Goal: Task Accomplishment & Management: Complete application form

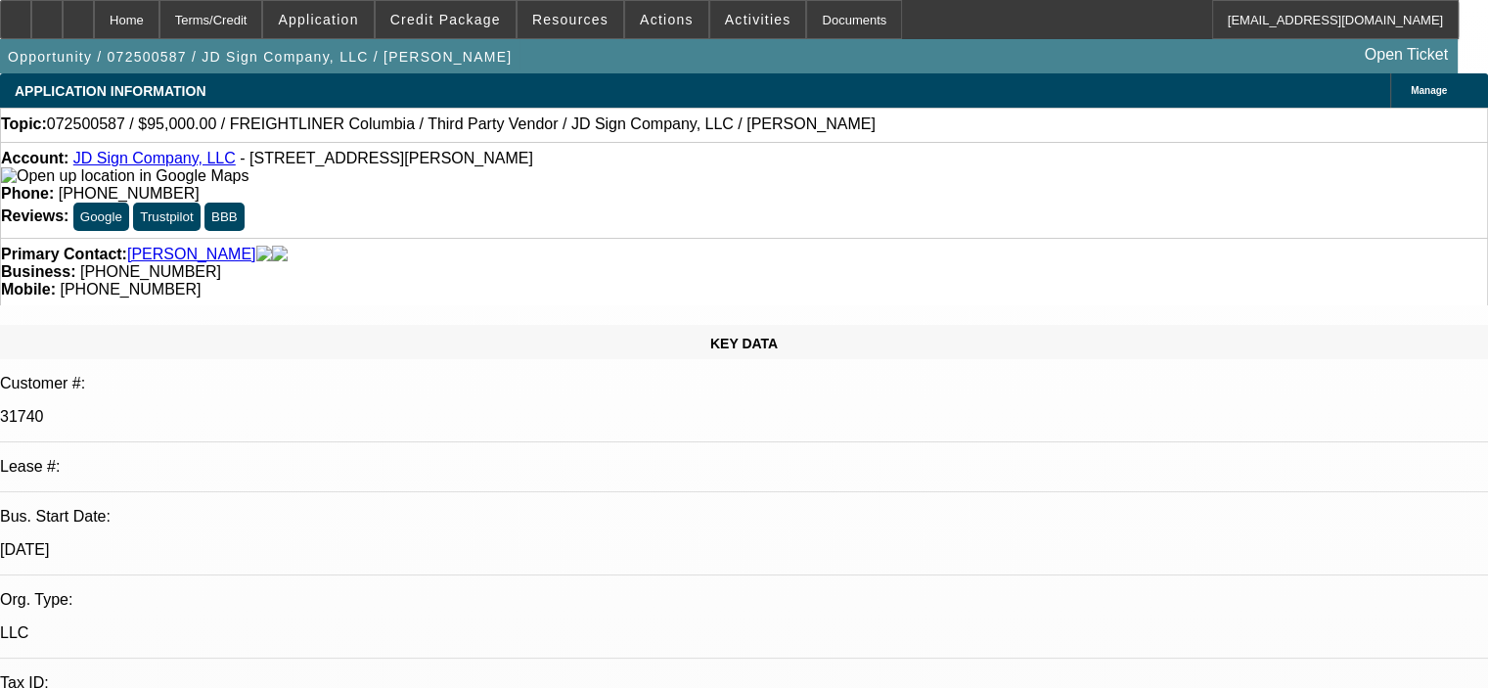
select select "0"
select select "2"
select select "0"
select select "2"
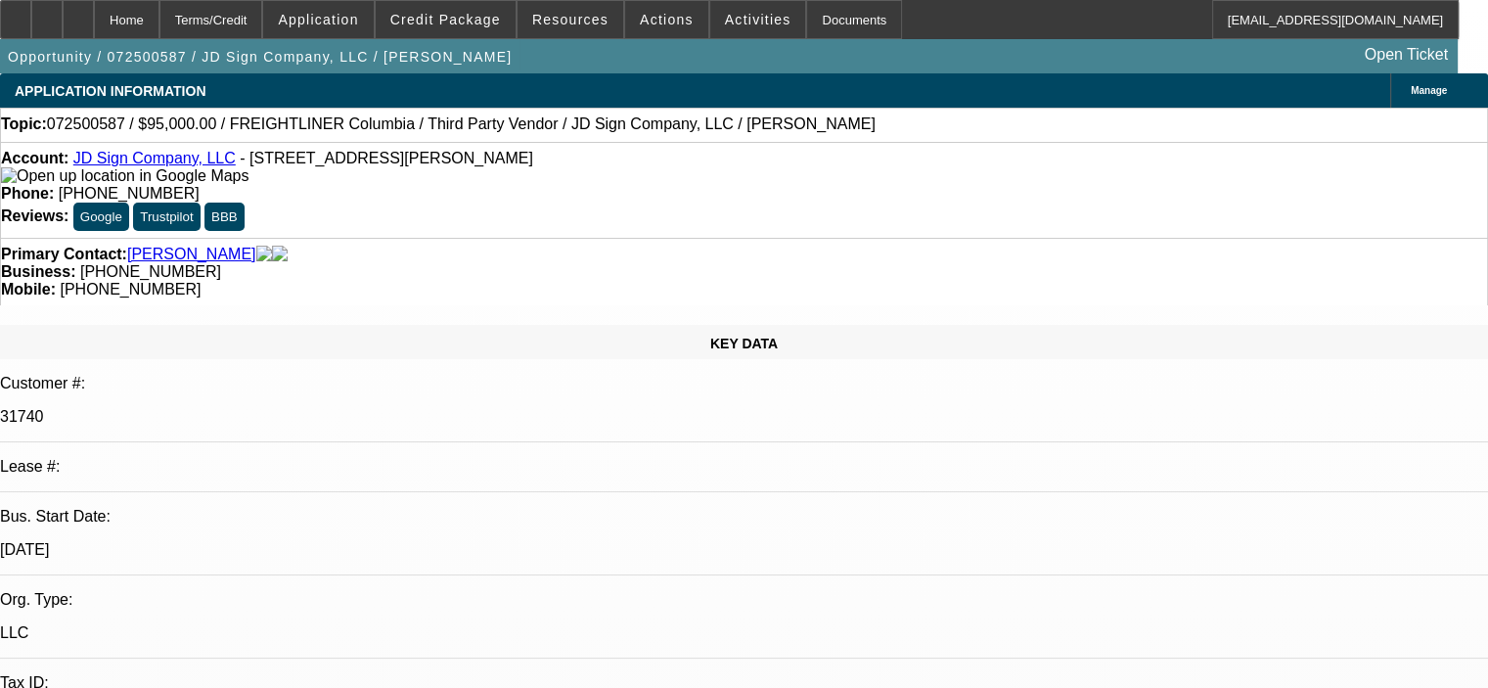
select select "0"
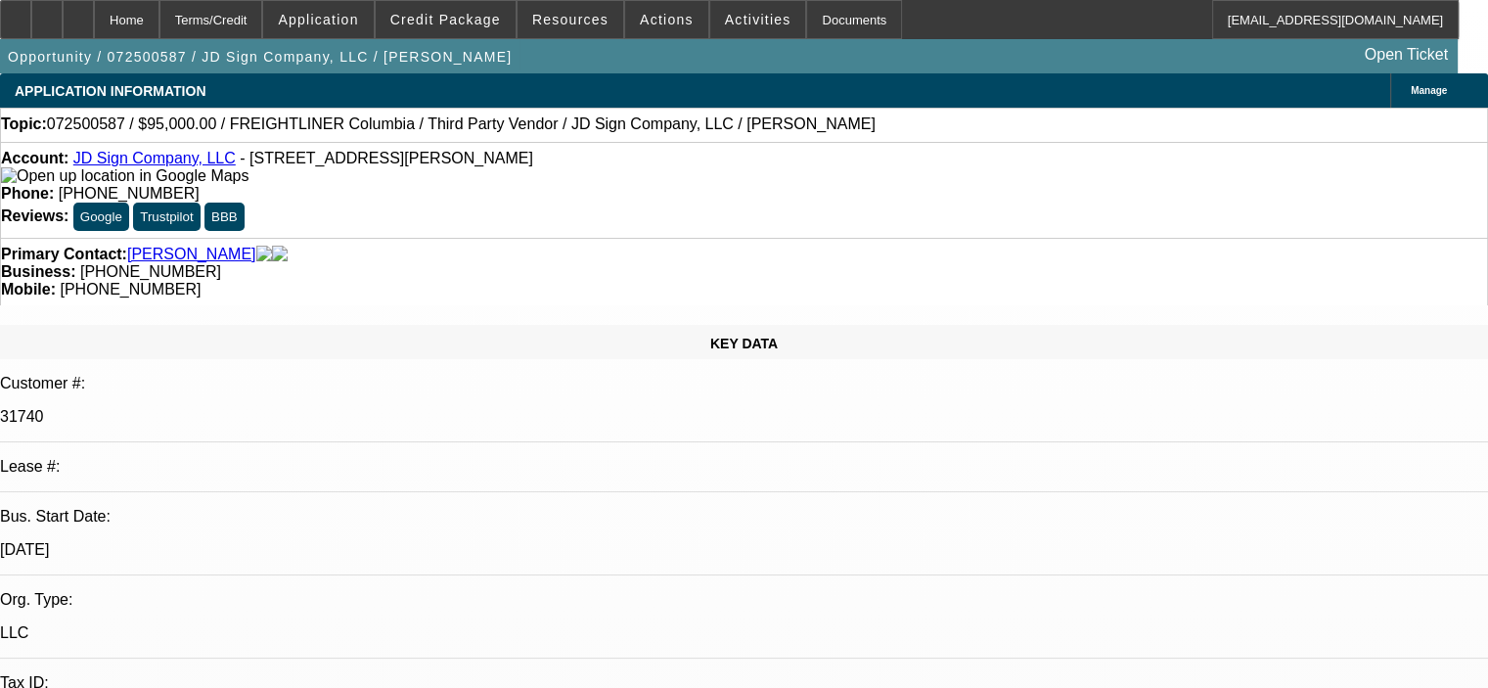
select select "0"
select select "1"
select select "2"
select select "6"
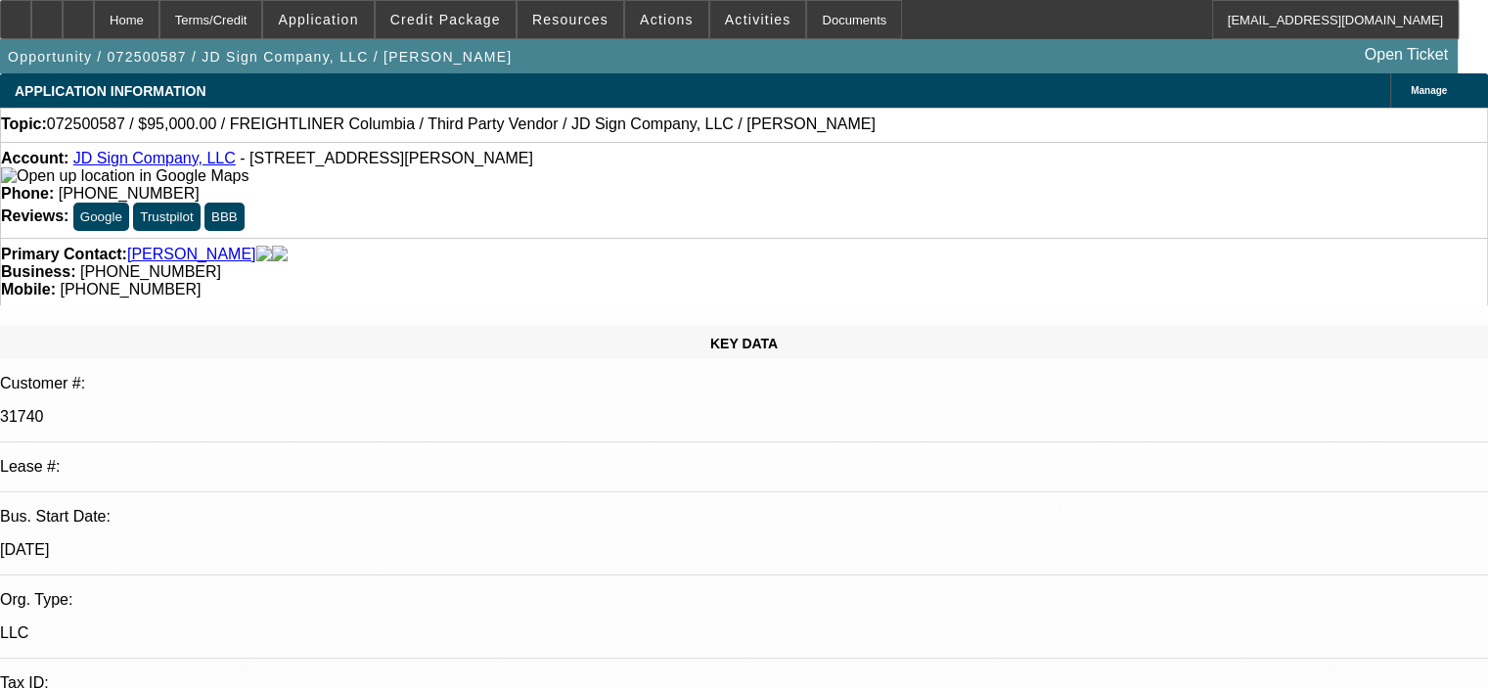
select select "1"
select select "2"
select select "6"
select select "1"
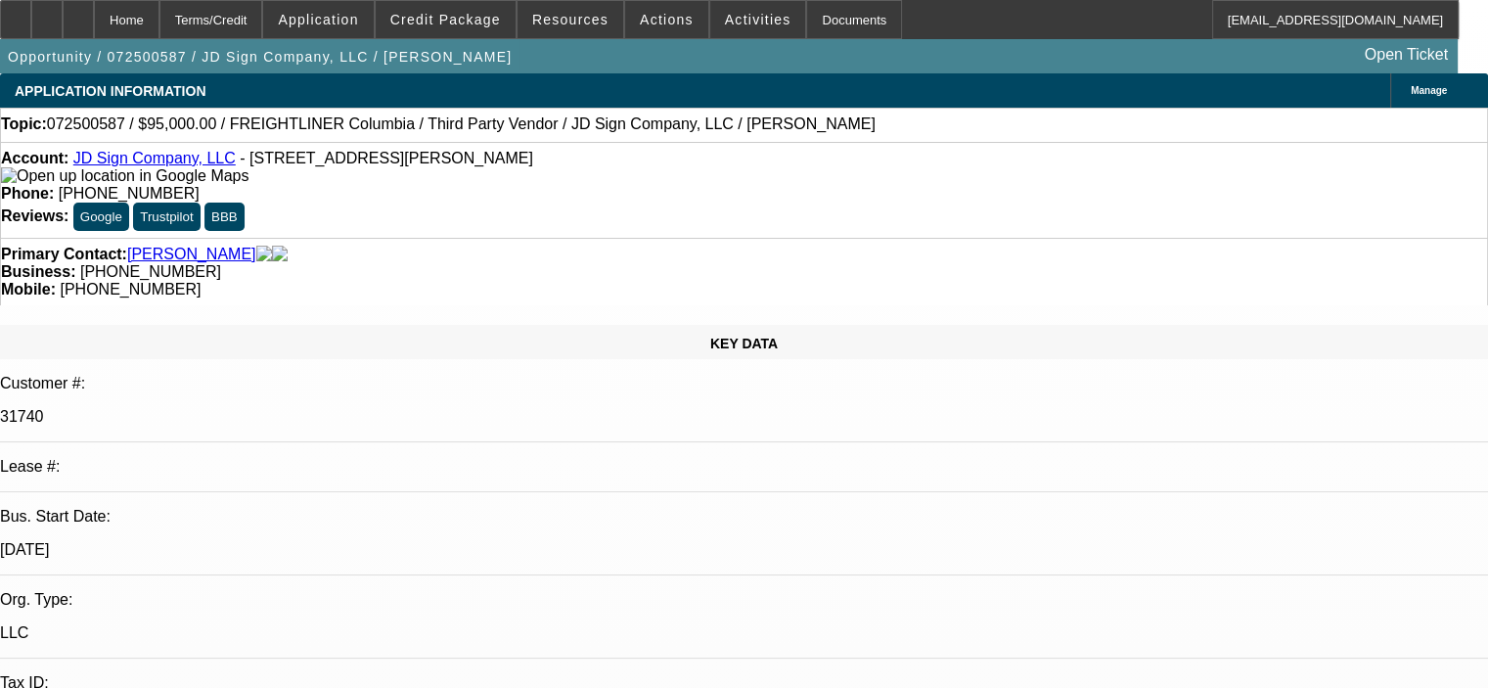
select select "6"
select select "1"
select select "6"
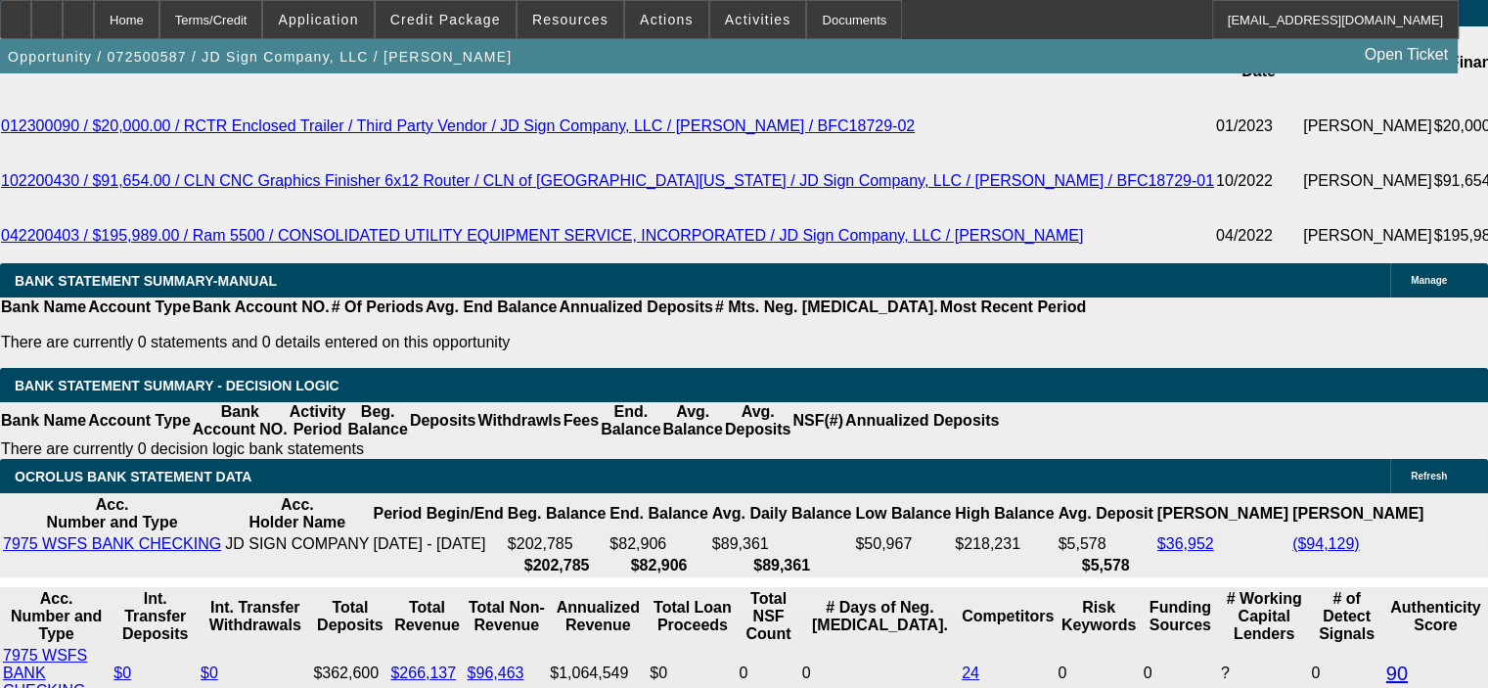
scroll to position [3423, 0]
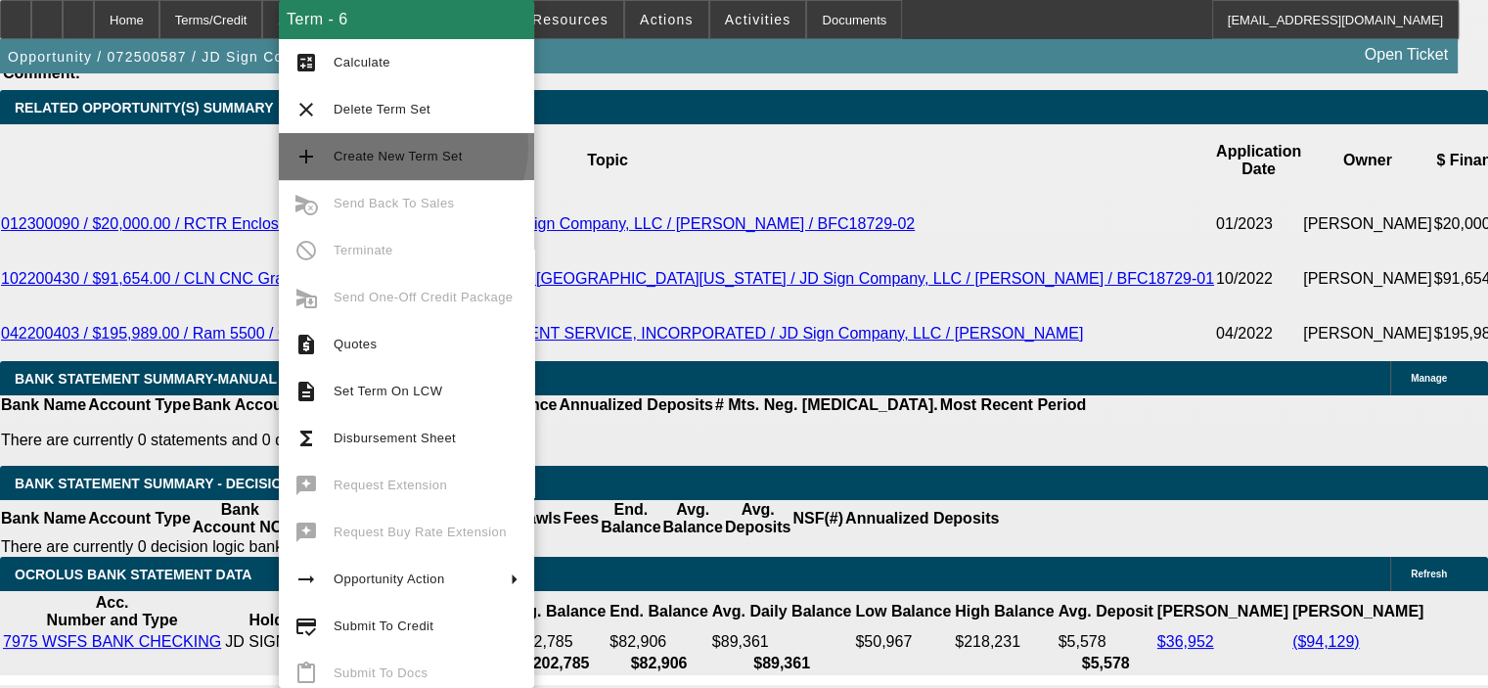
click at [401, 146] on span "Create New Term Set" at bounding box center [426, 156] width 185 height 23
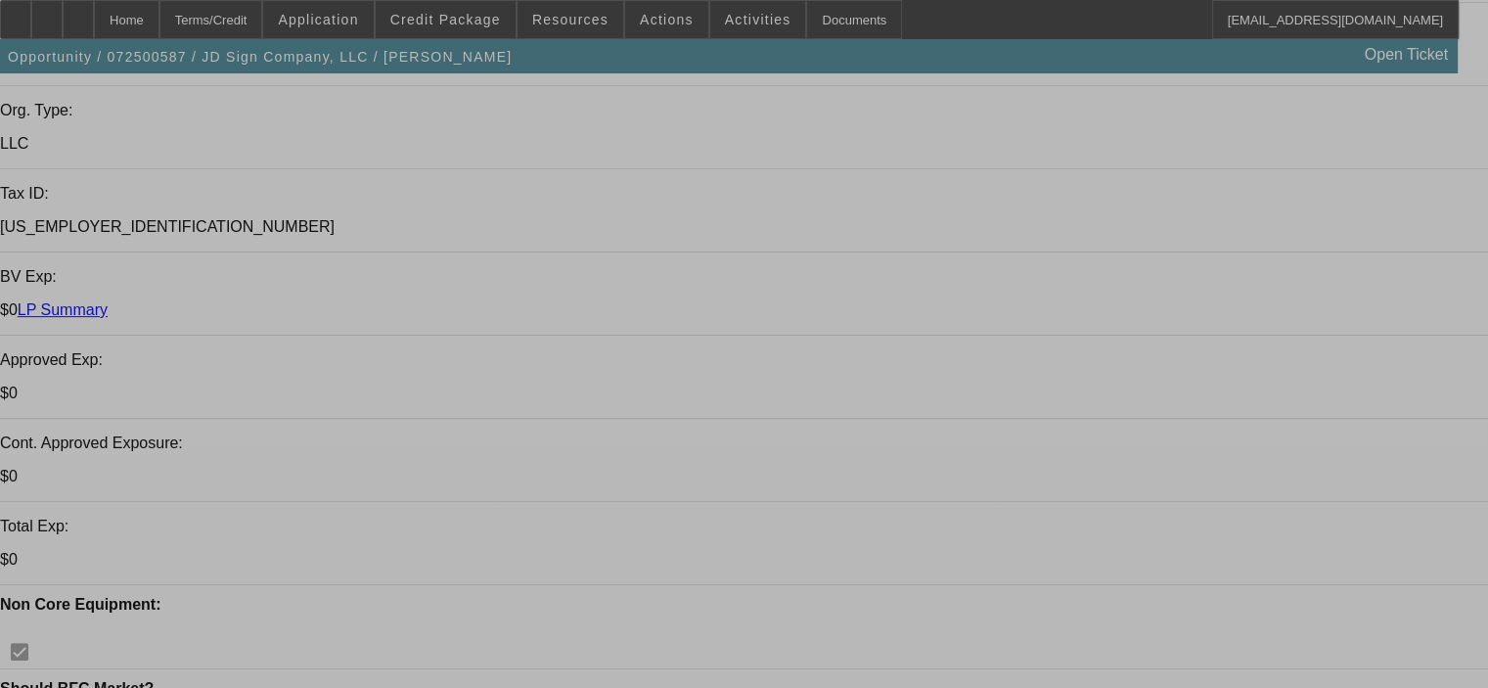
select select "0"
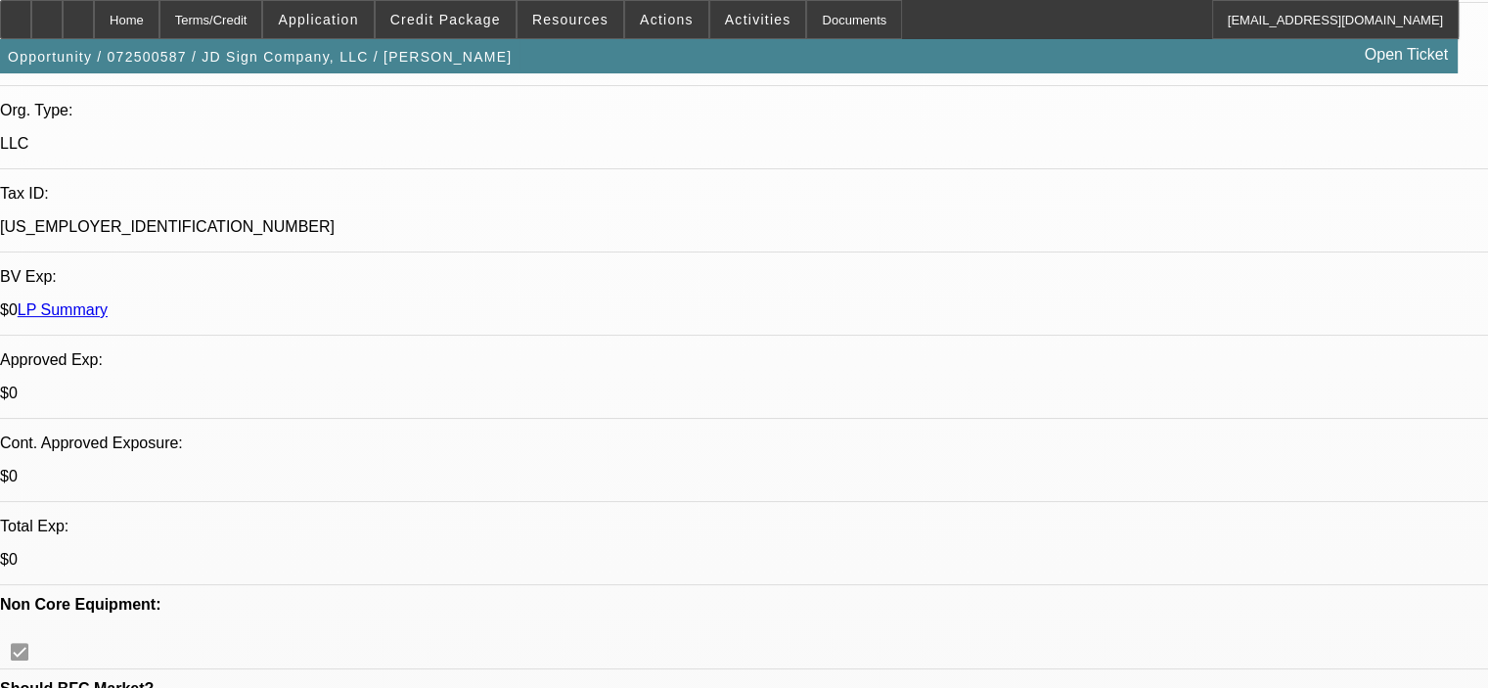
select select "2"
select select "0"
select select "6"
select select "0"
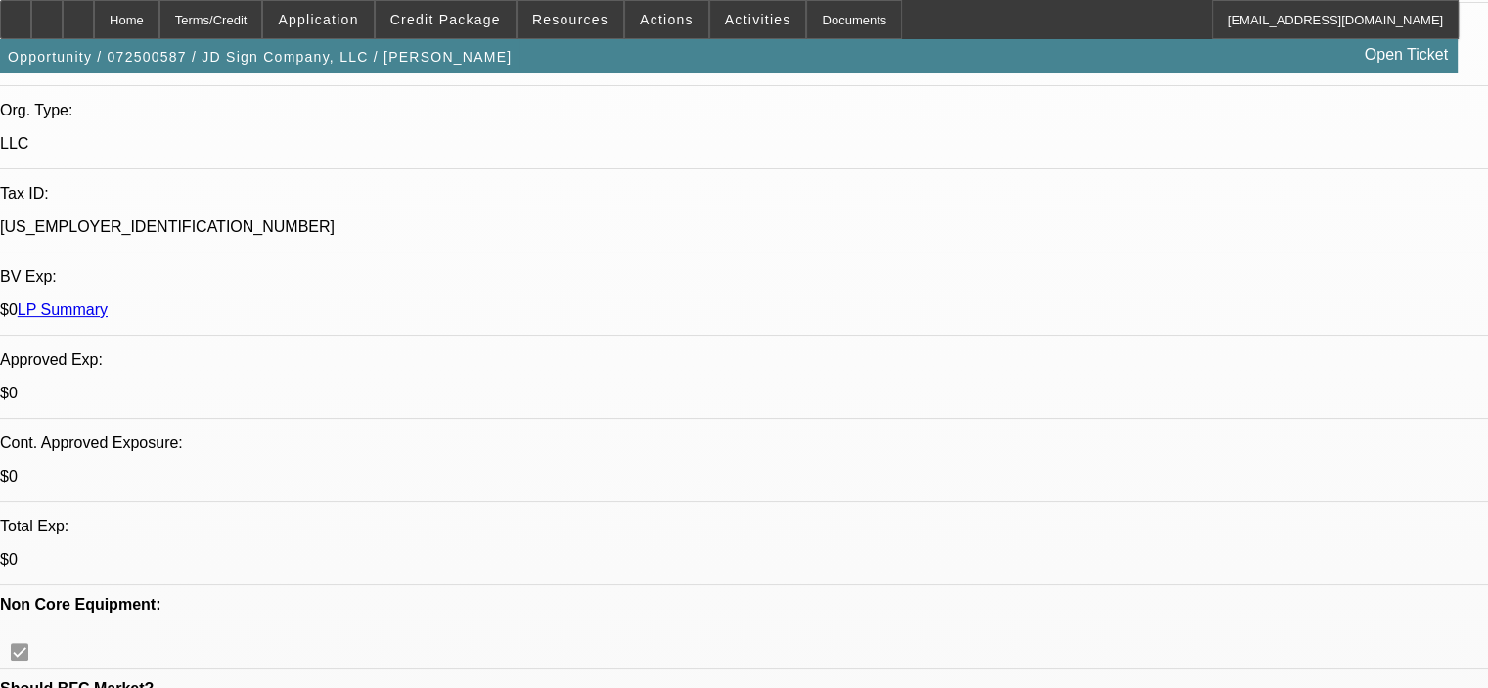
select select "2"
select select "0"
select select "6"
select select "0"
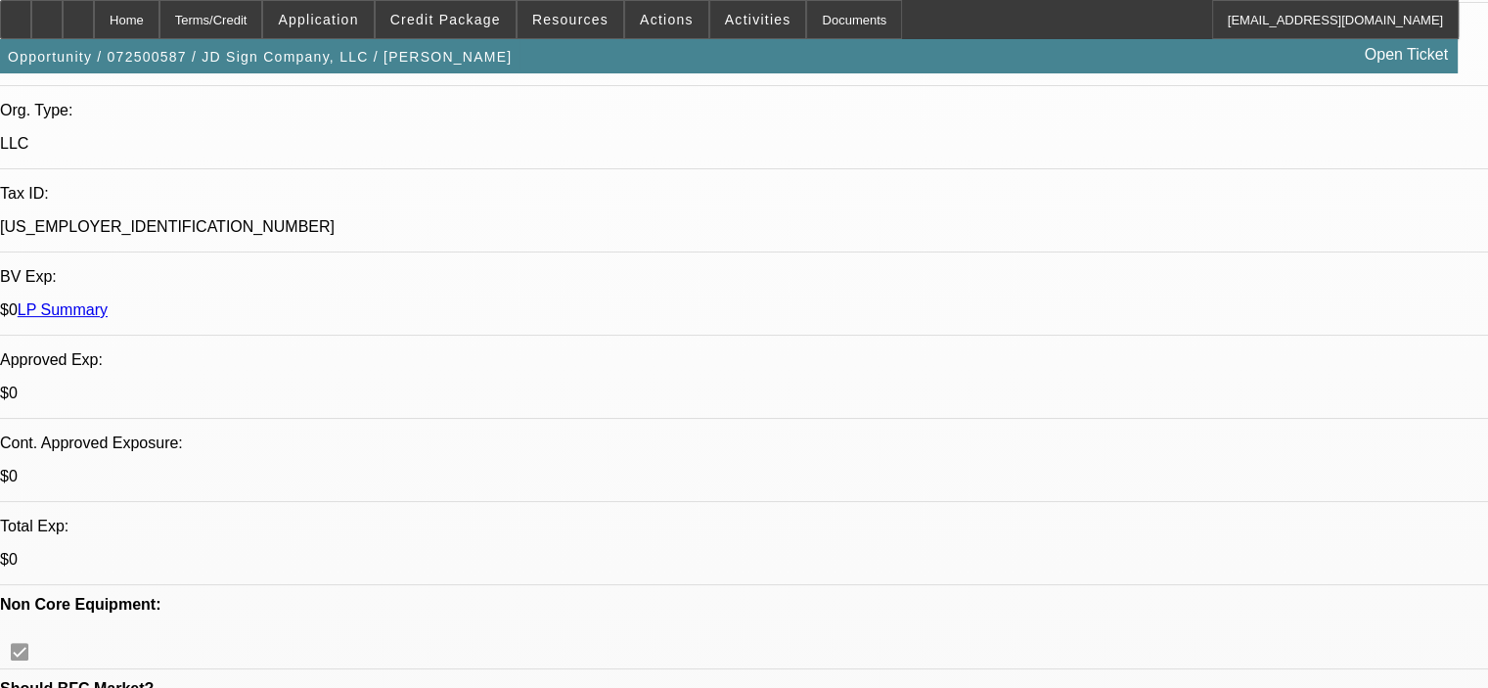
select select "2"
select select "0"
select select "6"
select select "0"
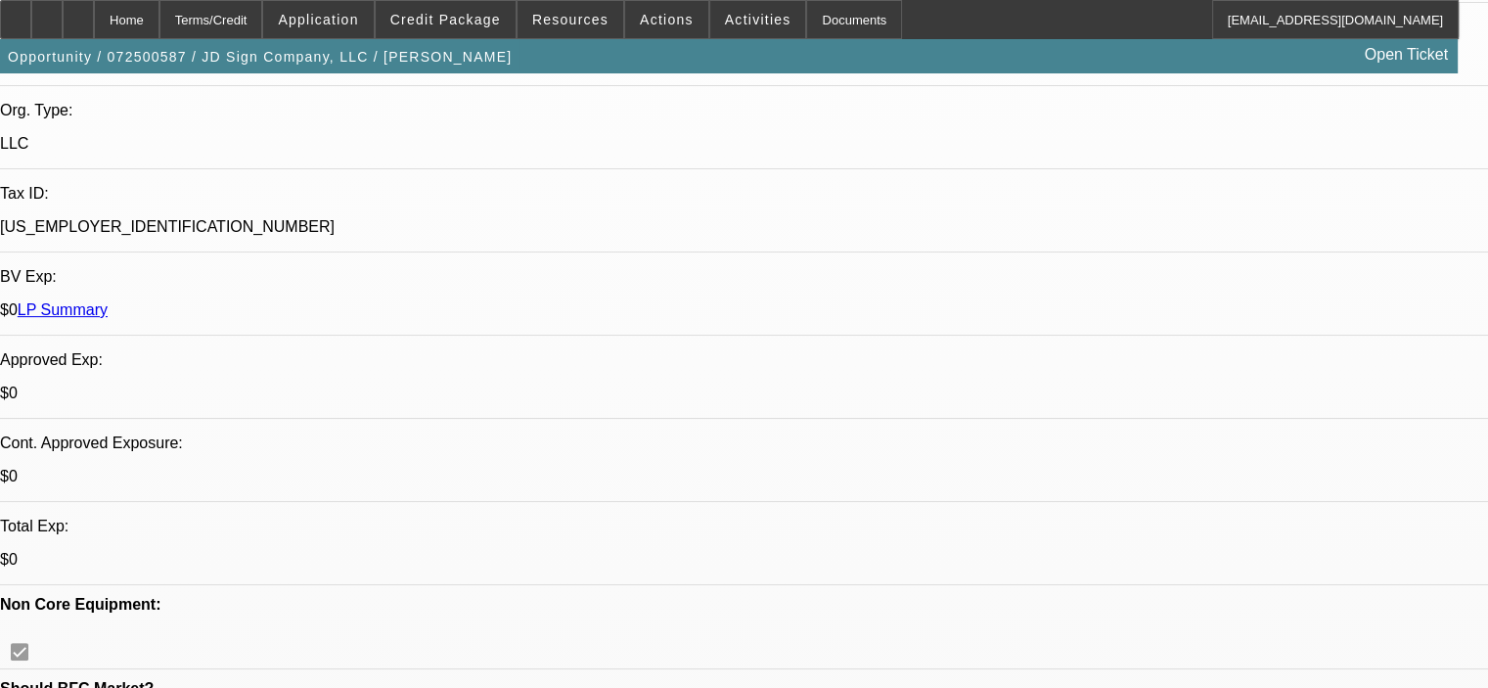
select select "0"
select select "6"
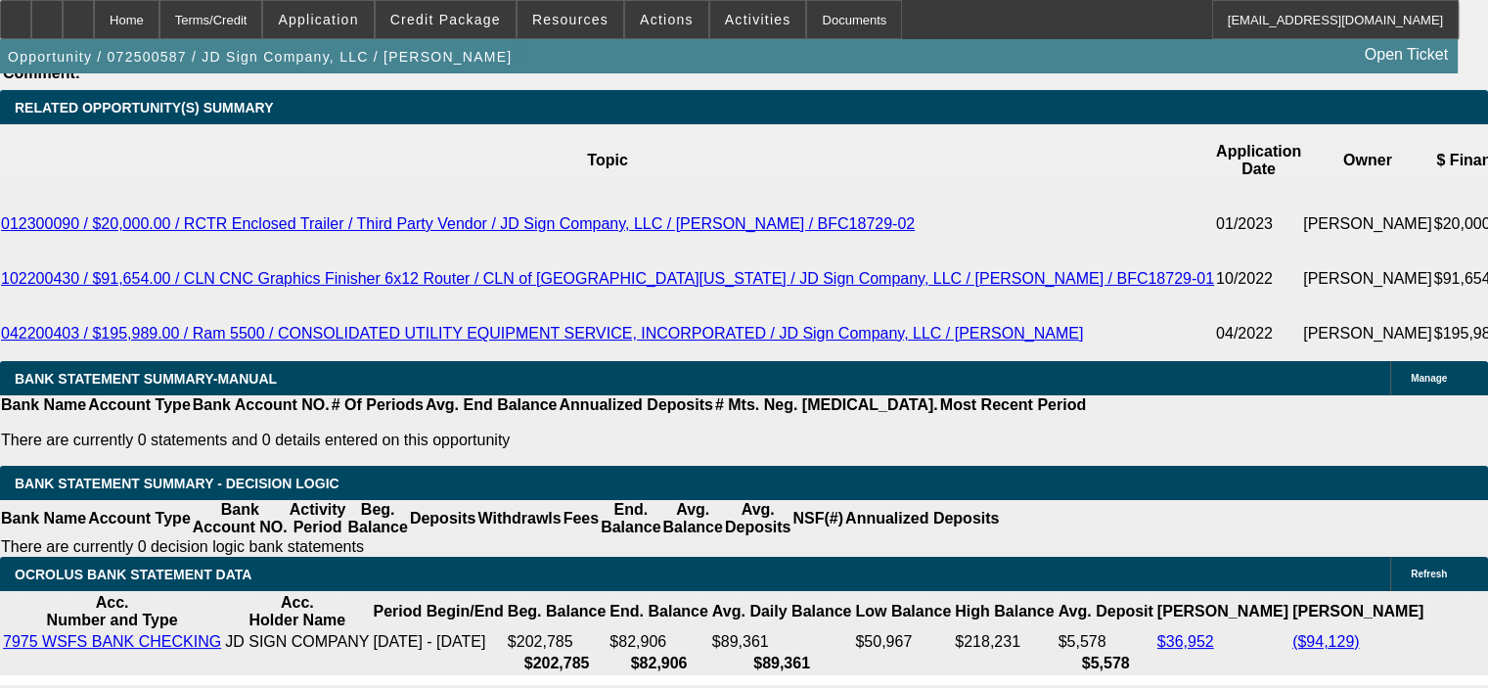
scroll to position [3521, 0]
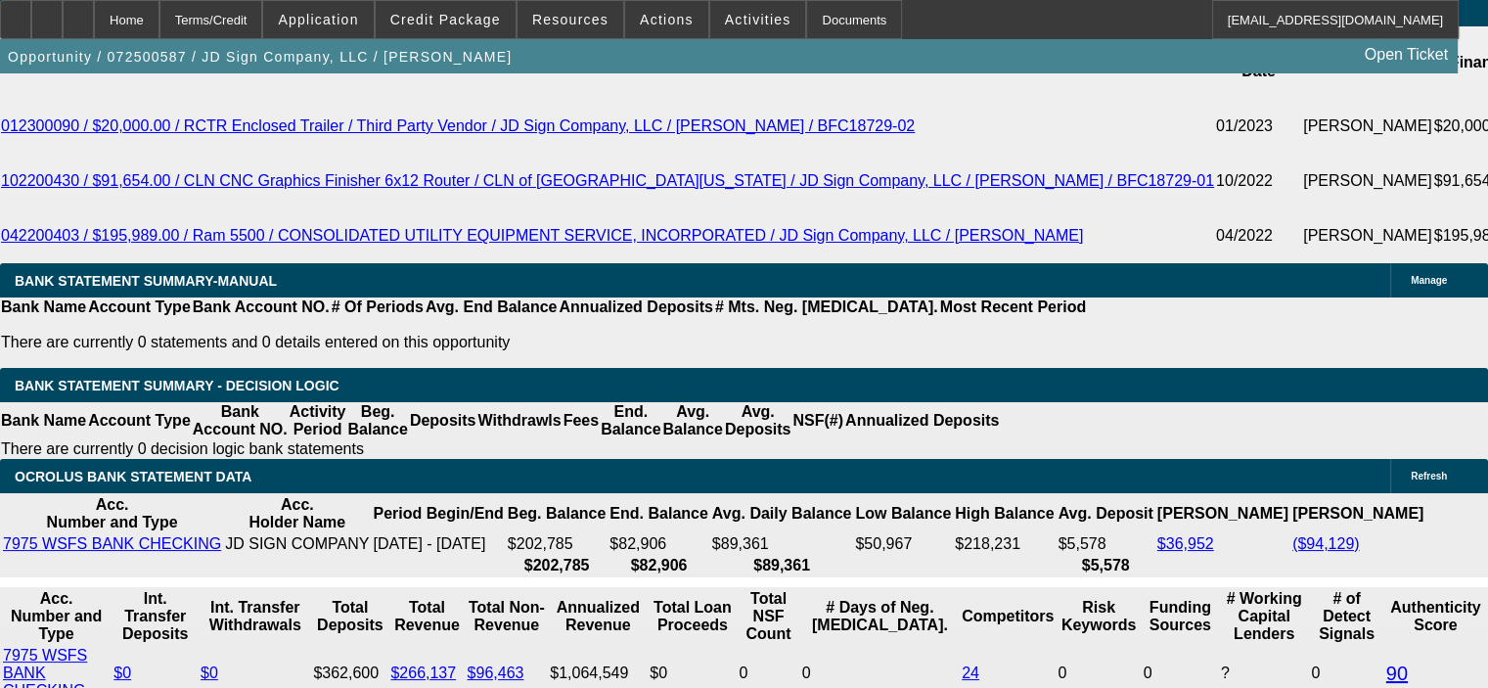
drag, startPoint x: 333, startPoint y: 543, endPoint x: 445, endPoint y: 537, distance: 112.6
type input "48"
type input "UNKNOWN"
type input "$24,501.81"
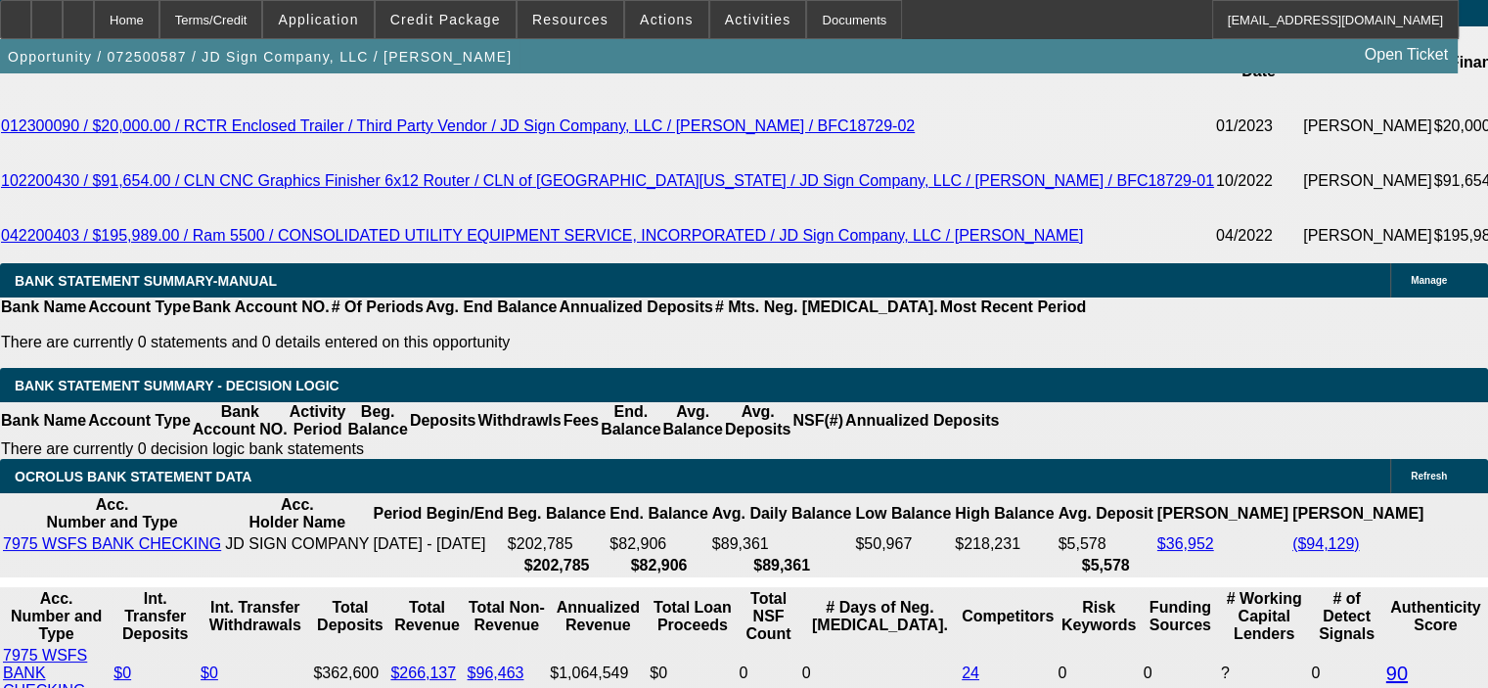
type input "$49,003.62"
type input "$2,648.74"
type input "$5,297.48"
type input "48"
drag, startPoint x: 363, startPoint y: 545, endPoint x: 415, endPoint y: 552, distance: 52.3
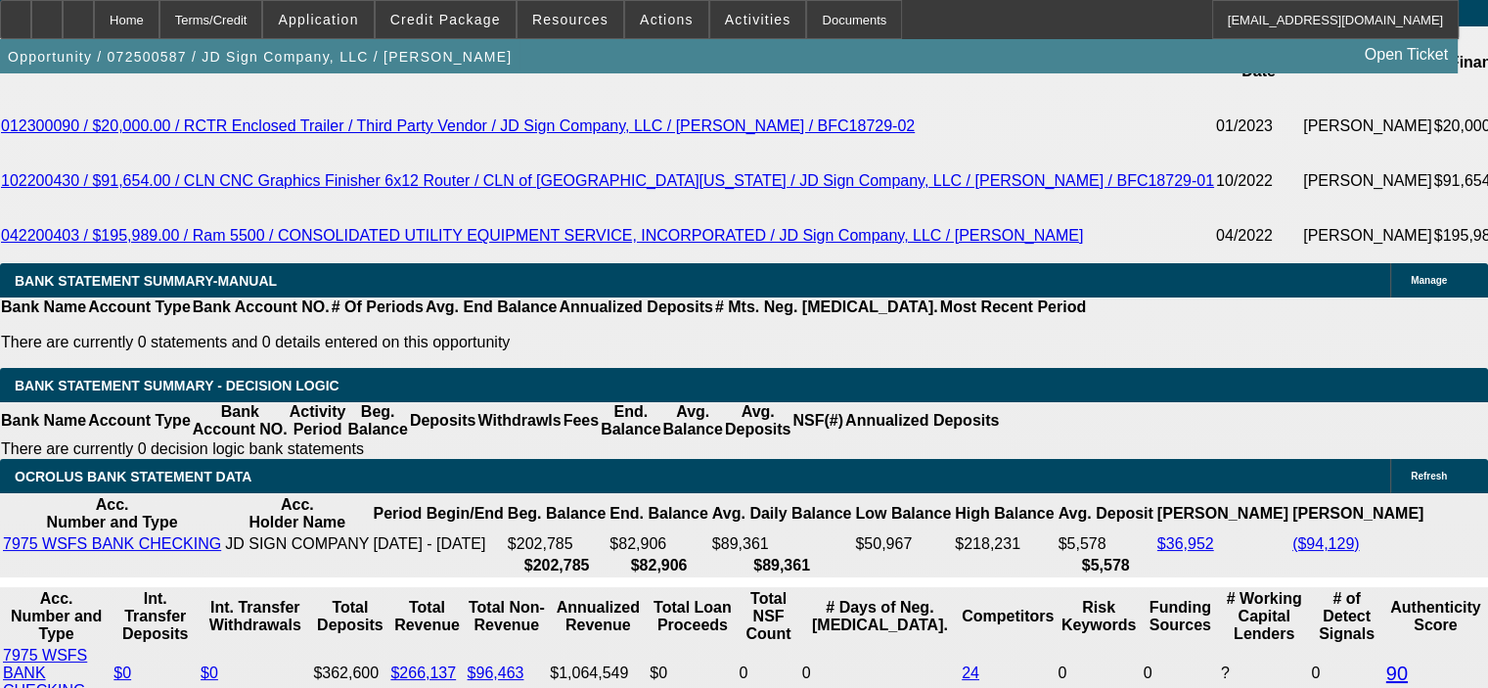
type input "12."
type input "$2,019.84"
type input "$4,039.68"
type input "$2,501.71"
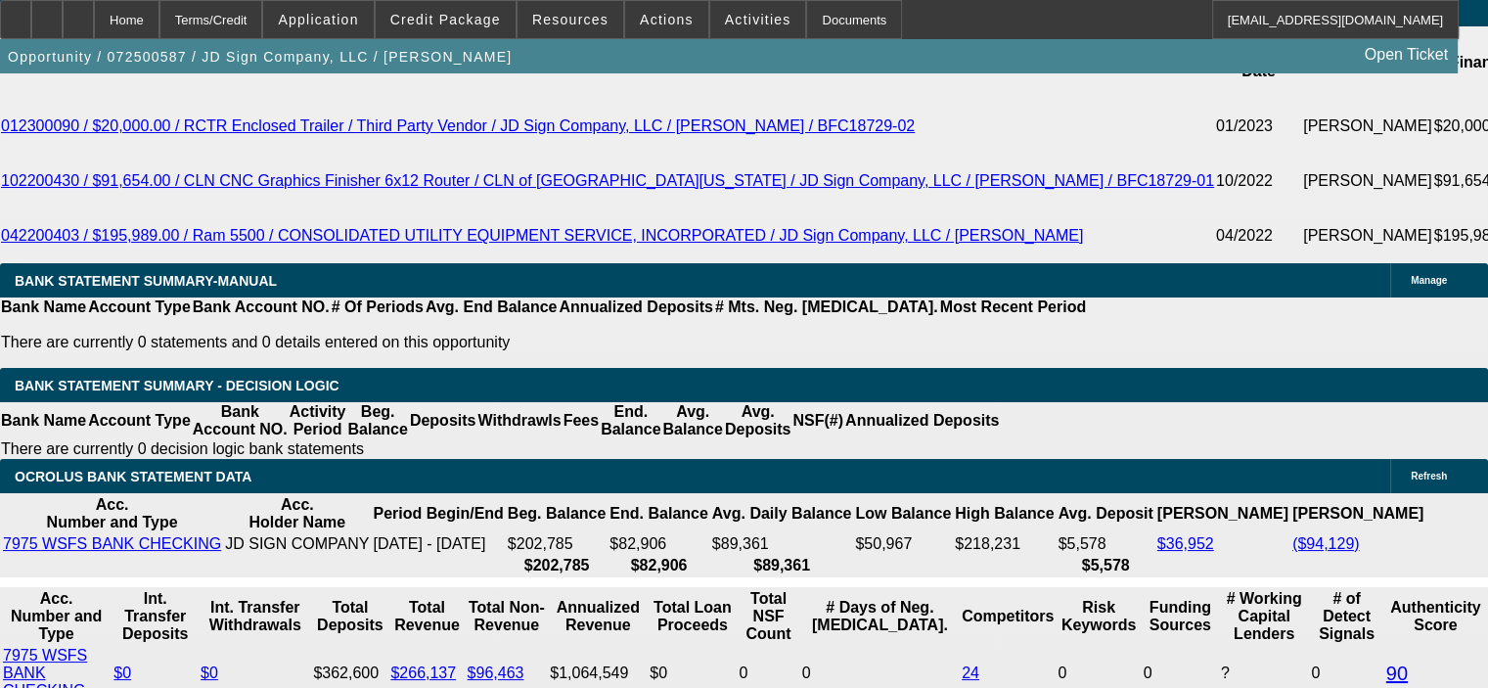
type input "$5,003.42"
type input "12.9"
type input "$2,543.90"
type input "$5,087.80"
type input "12.9"
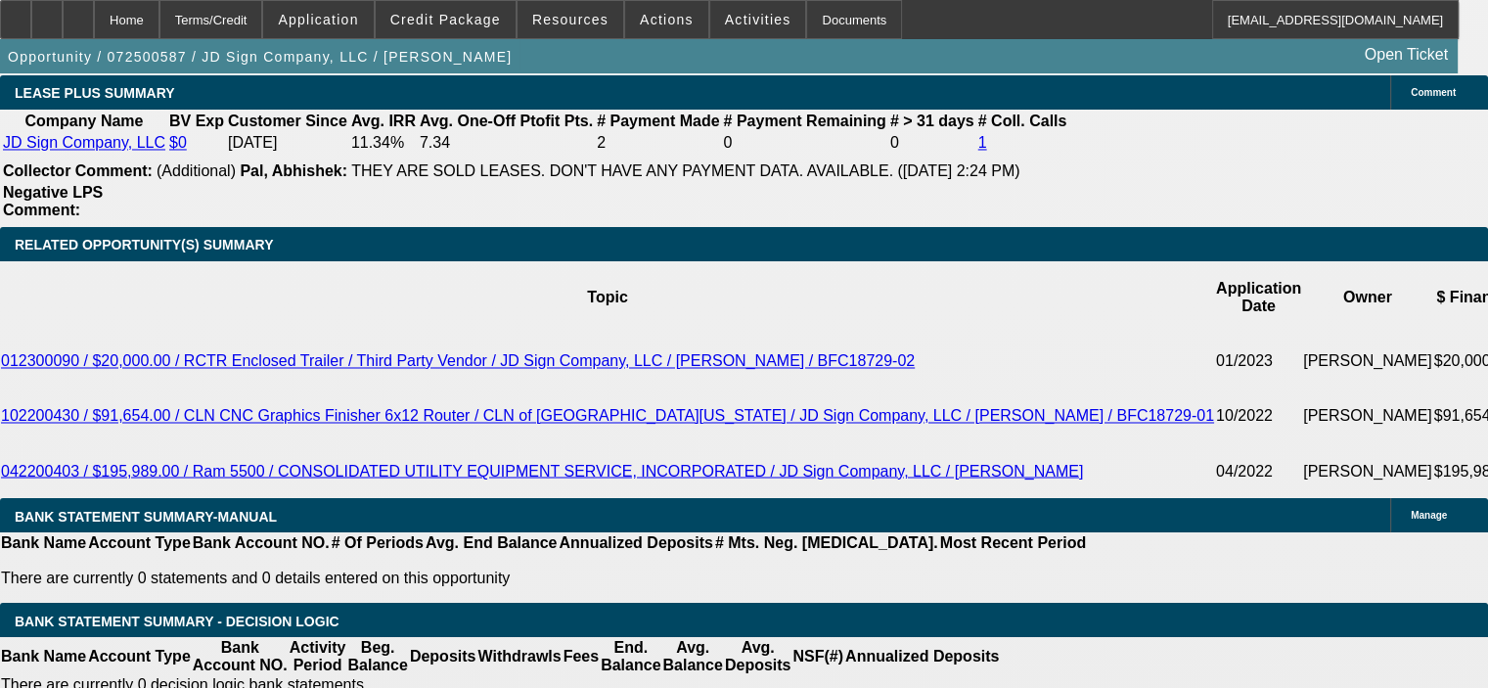
scroll to position [3228, 0]
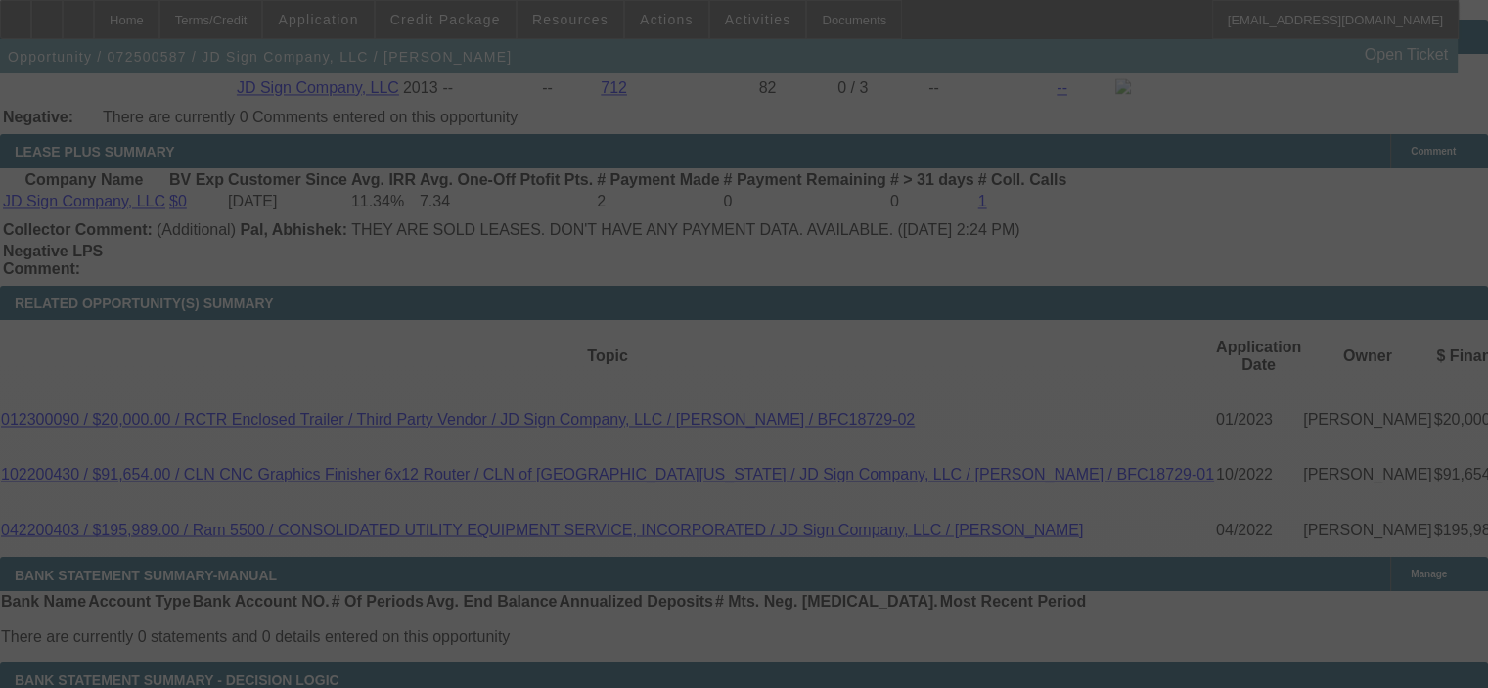
select select "0"
select select "2"
select select "0"
select select "6"
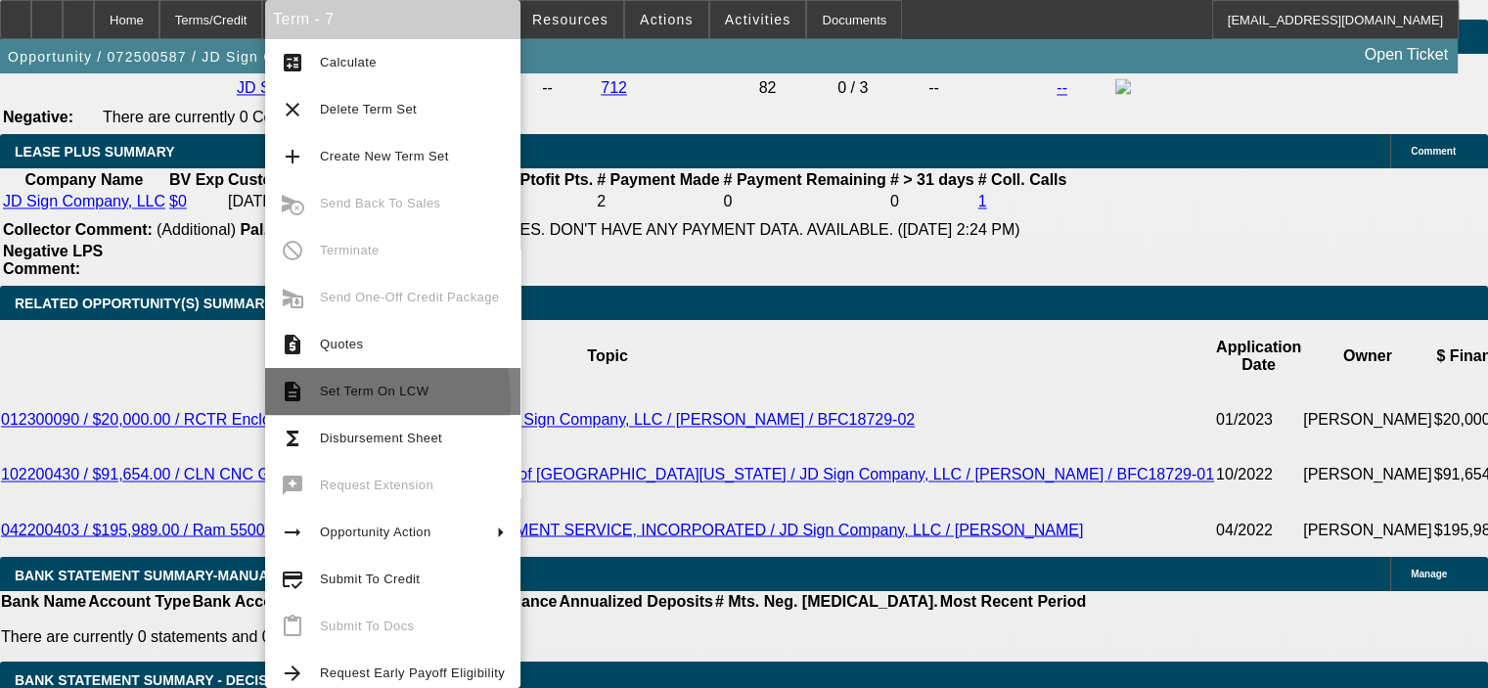
click at [324, 400] on span "Set Term On LCW" at bounding box center [412, 391] width 185 height 23
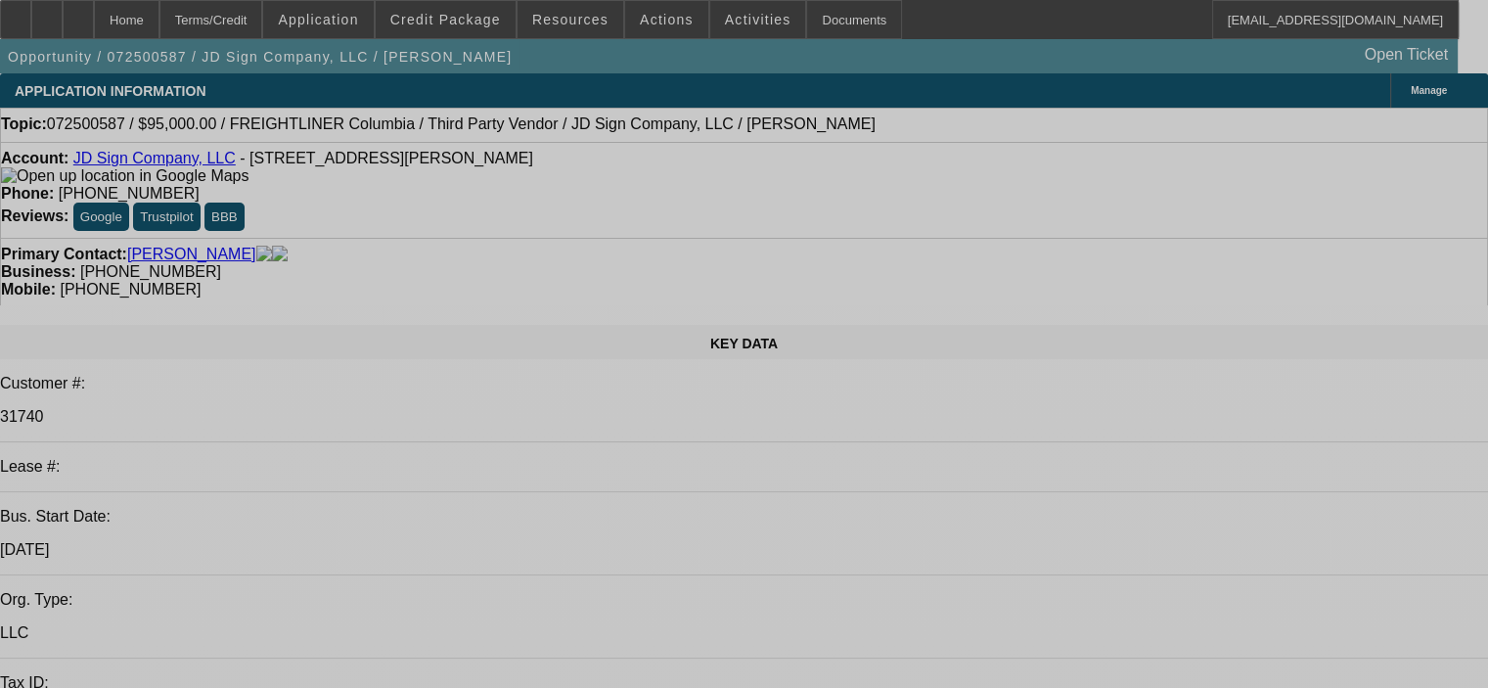
select select "0"
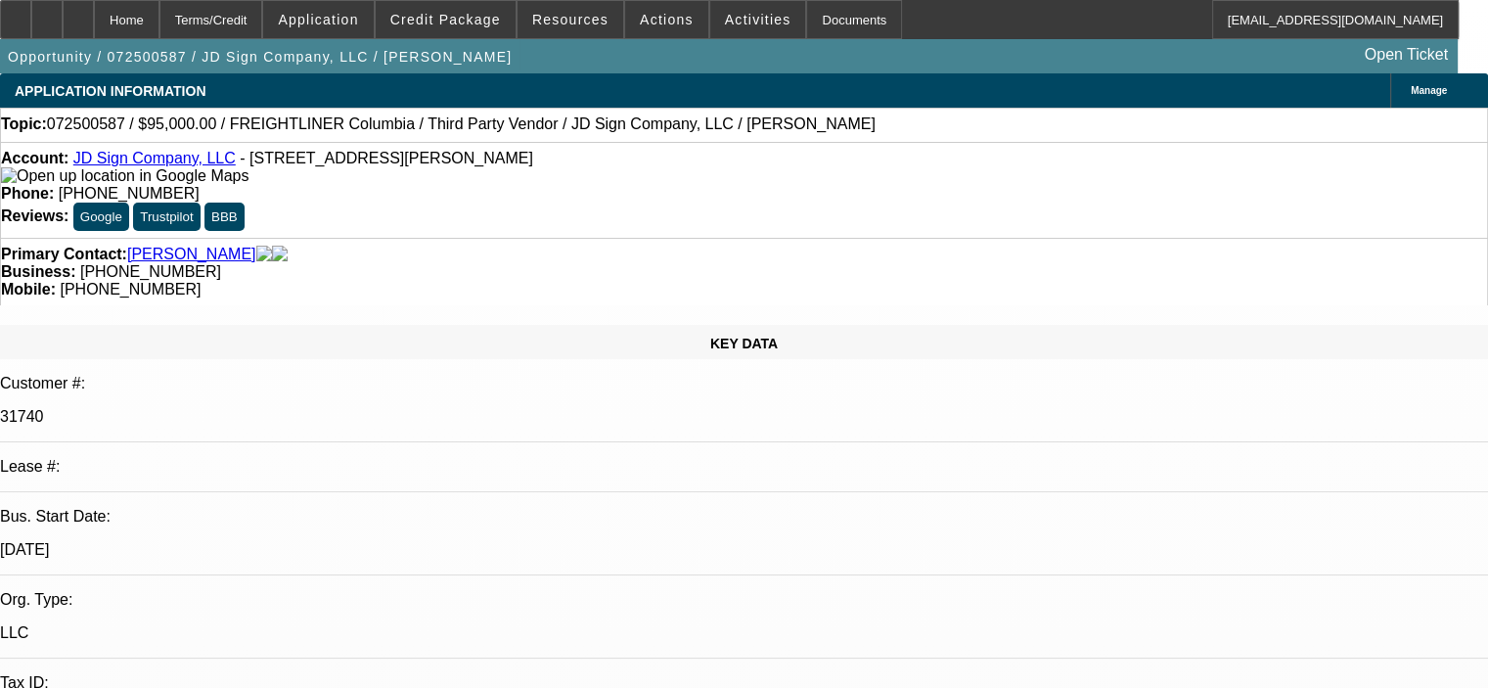
select select "2"
select select "0"
select select "6"
select select "0"
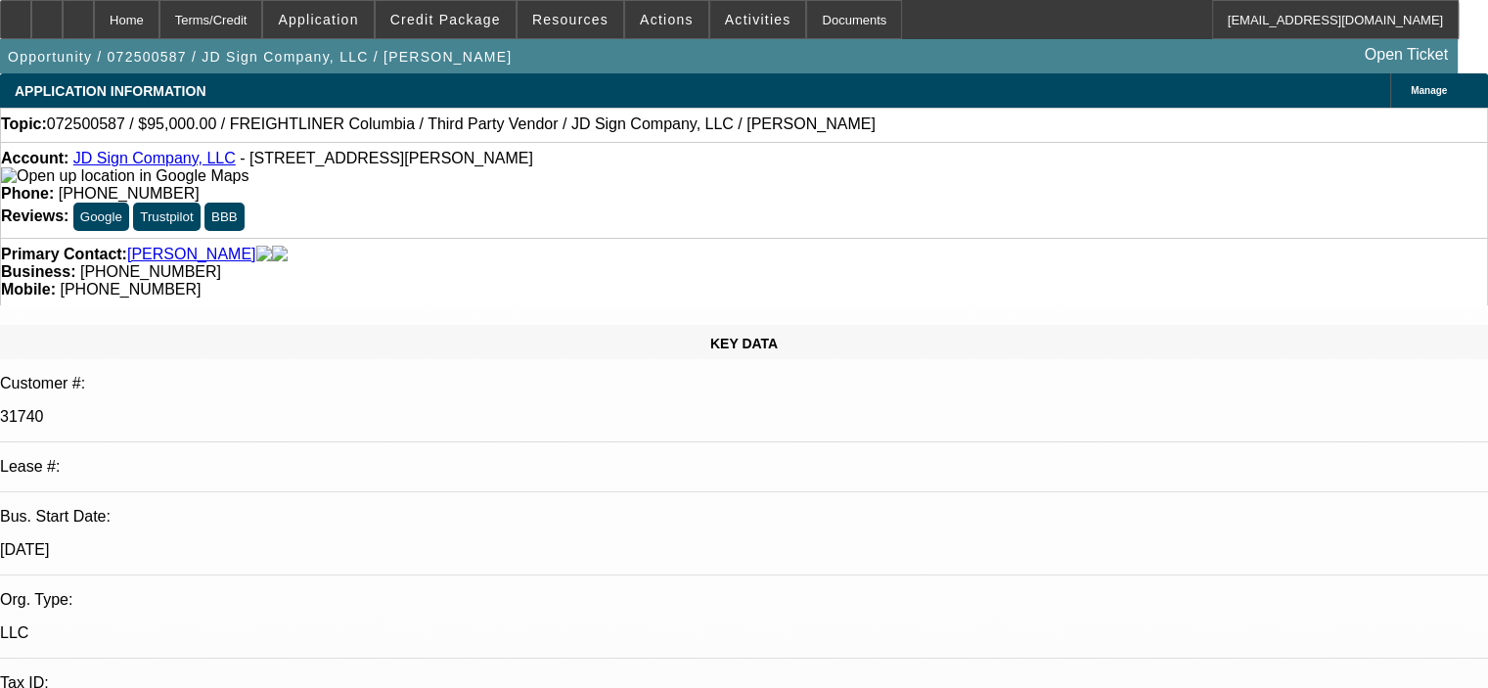
select select "2"
select select "0"
select select "6"
select select "0"
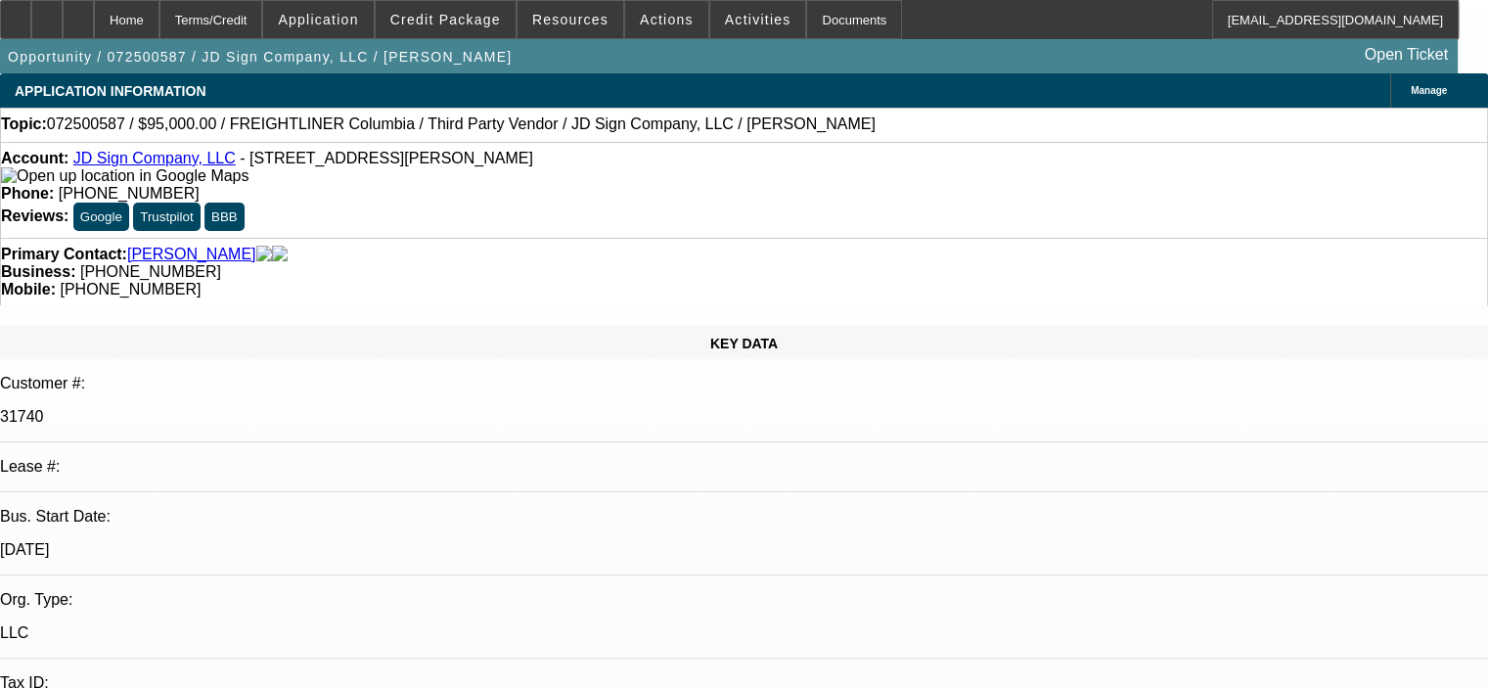
select select "2"
select select "0"
select select "6"
select select "0"
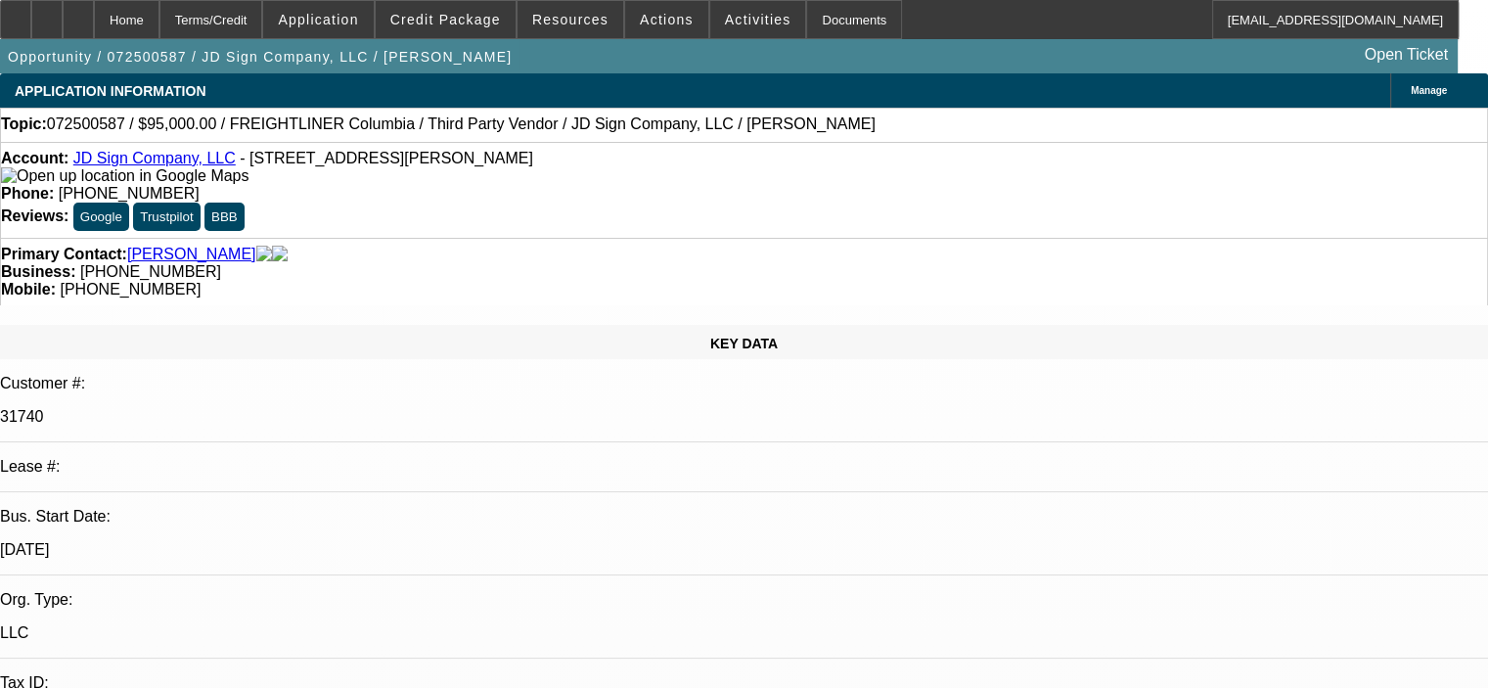
select select "0"
select select "6"
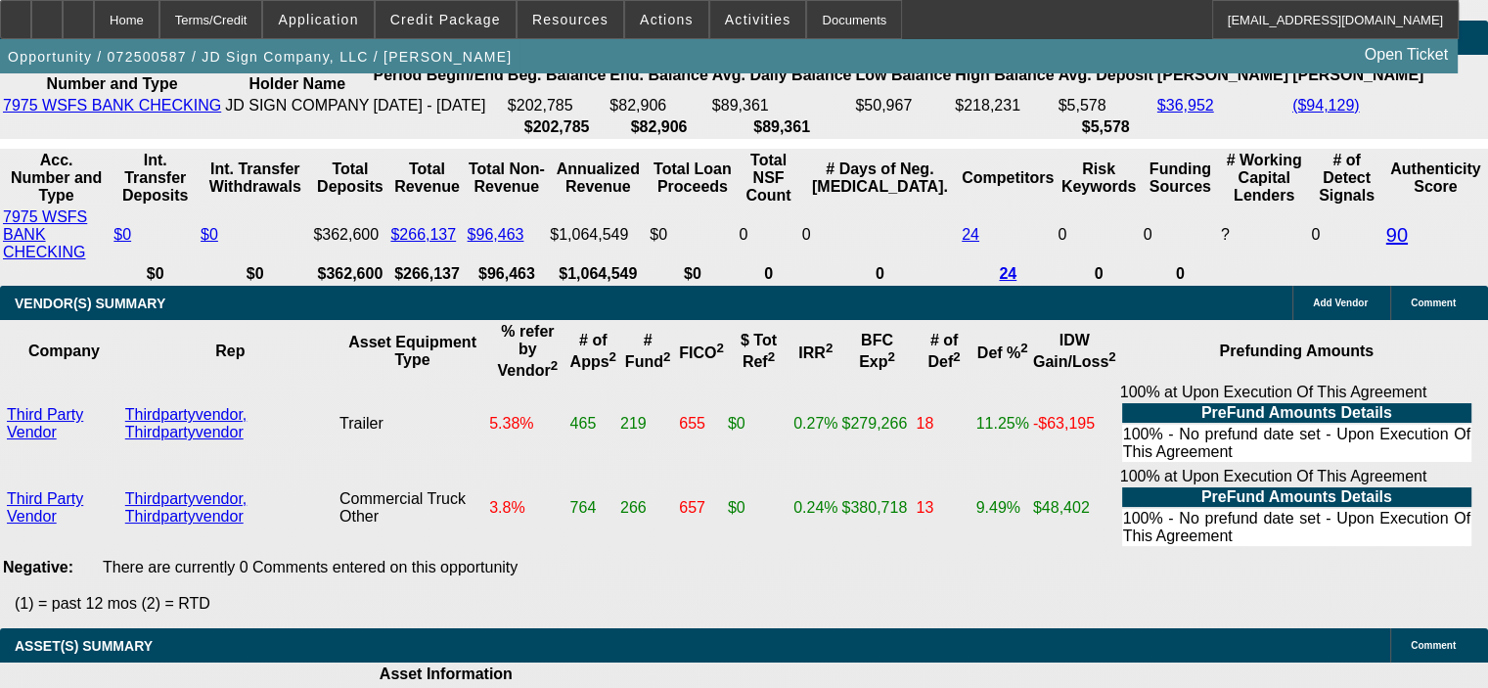
scroll to position [3913, 0]
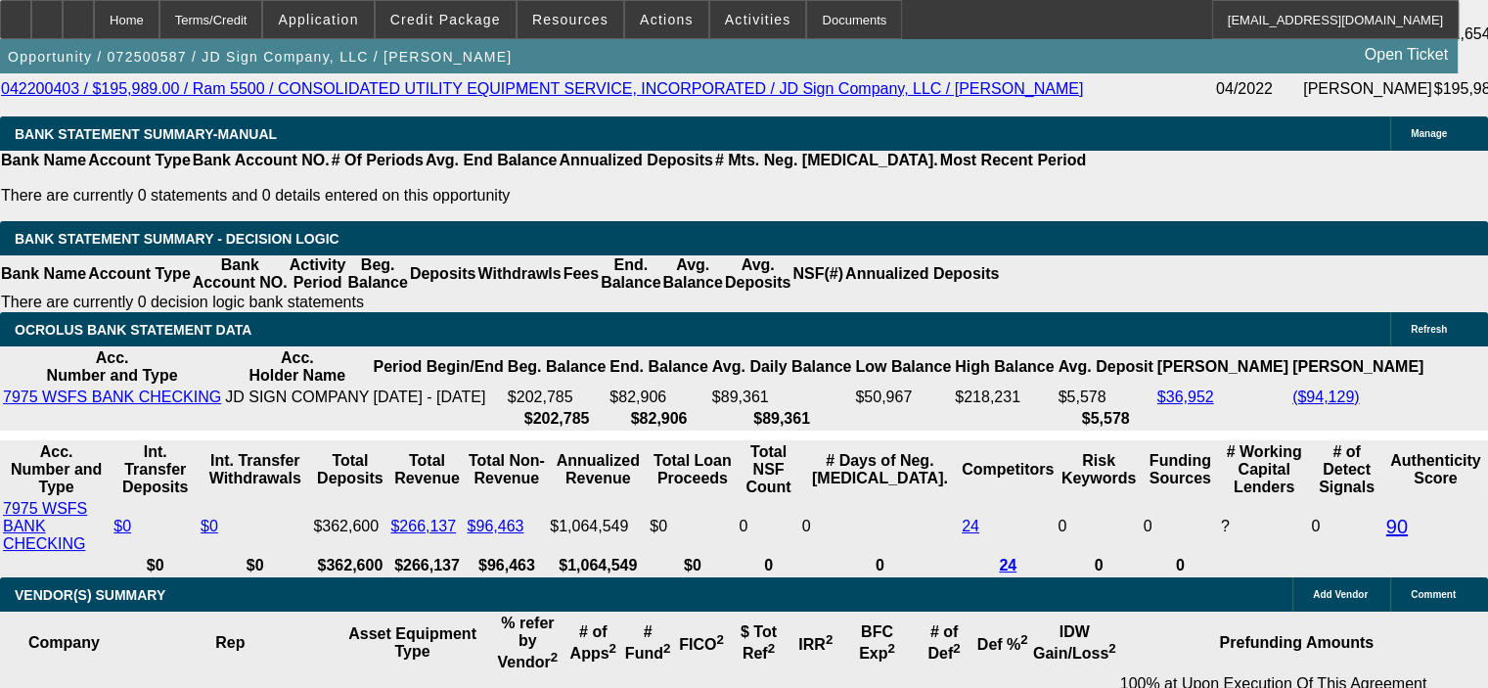
scroll to position [3619, 0]
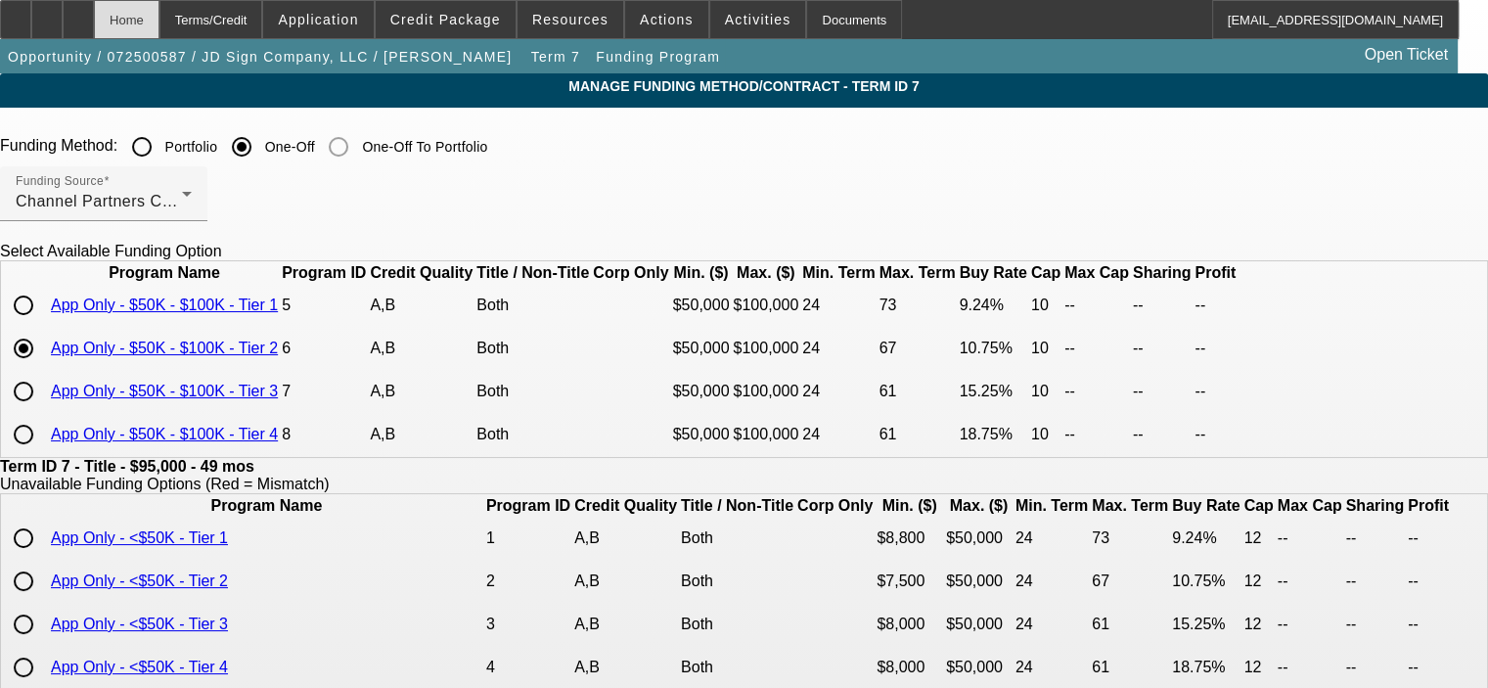
click at [159, 21] on div "Home" at bounding box center [127, 19] width 66 height 39
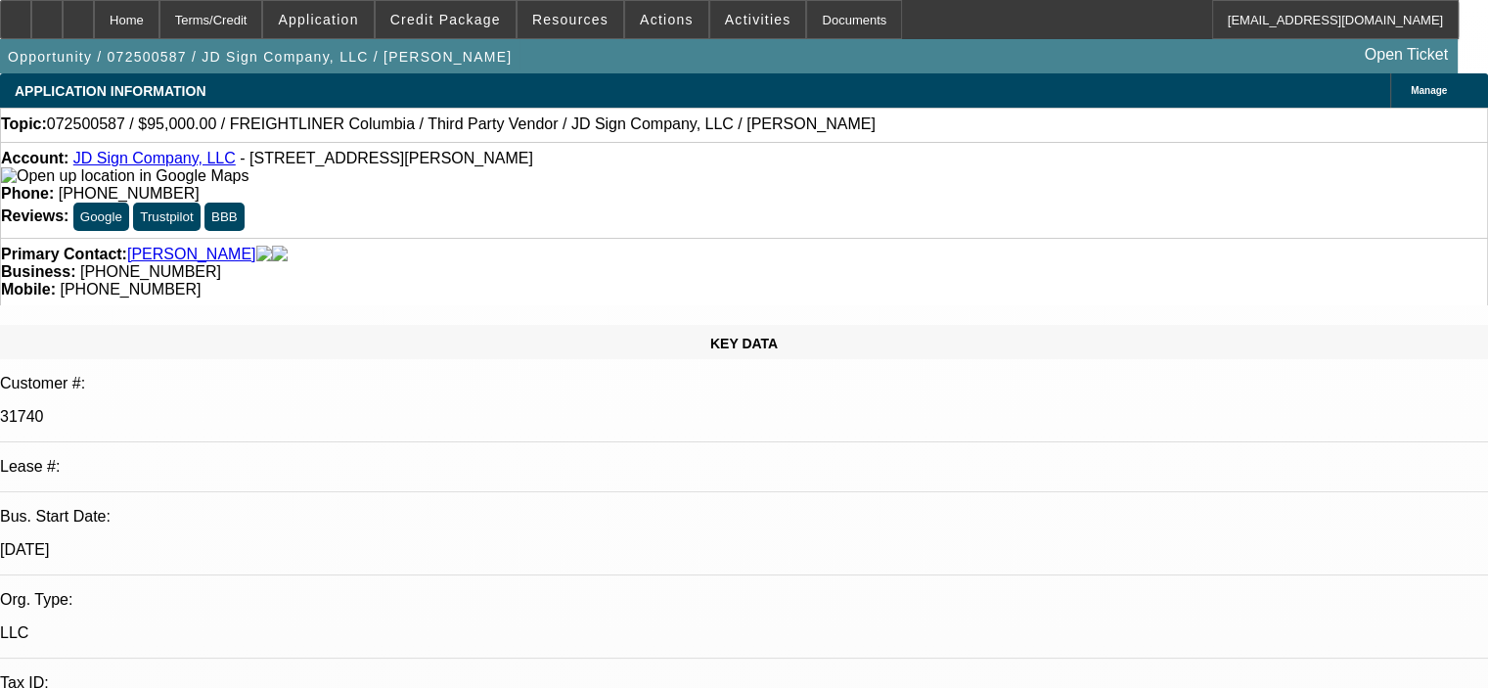
select select "0"
select select "2"
select select "0"
select select "6"
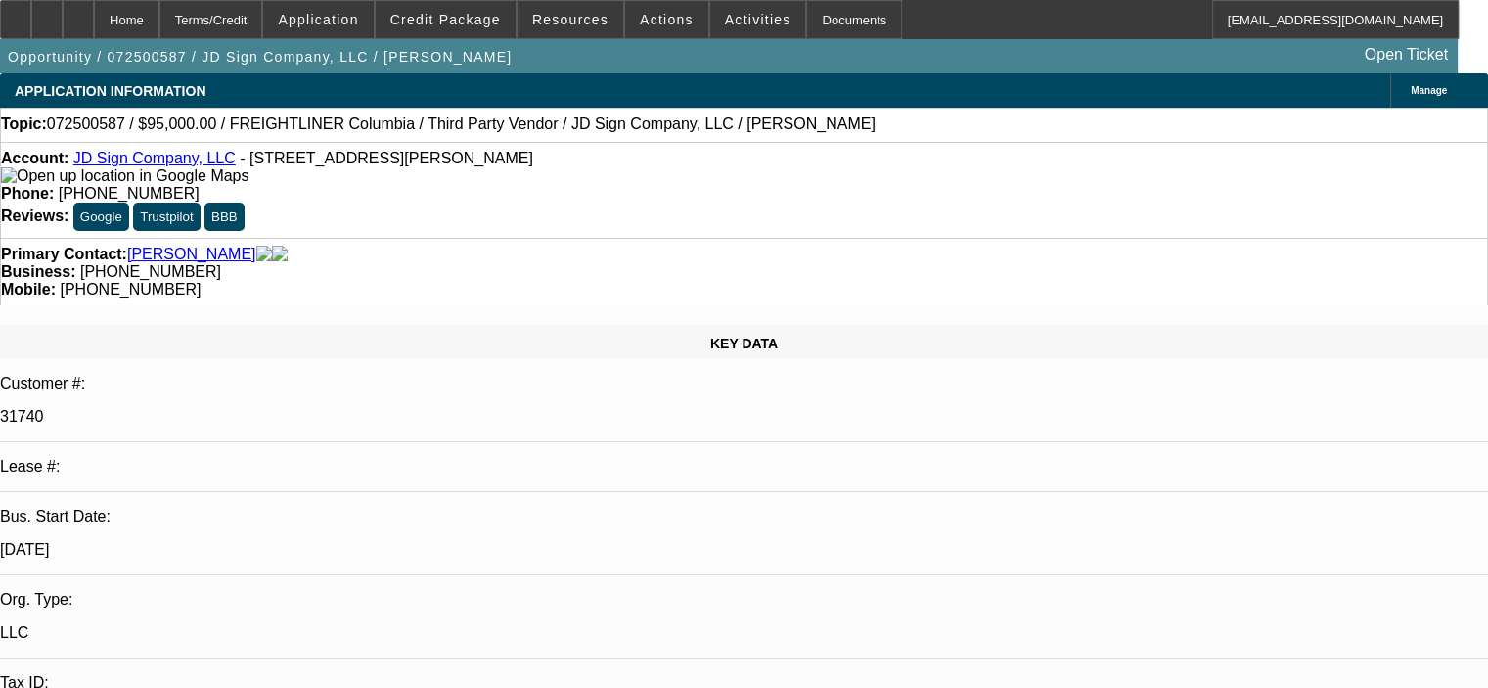
select select "0"
select select "2"
select select "0"
select select "6"
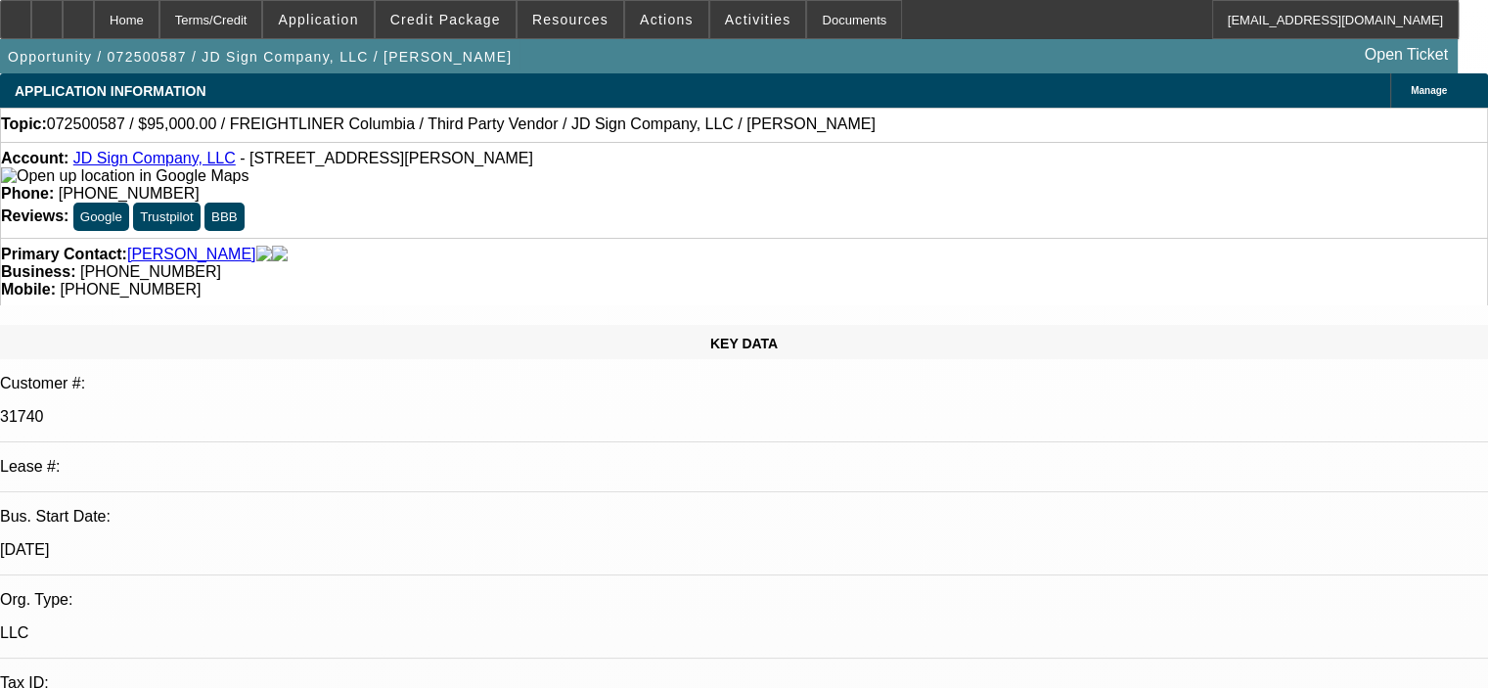
select select "0"
select select "2"
select select "0"
select select "6"
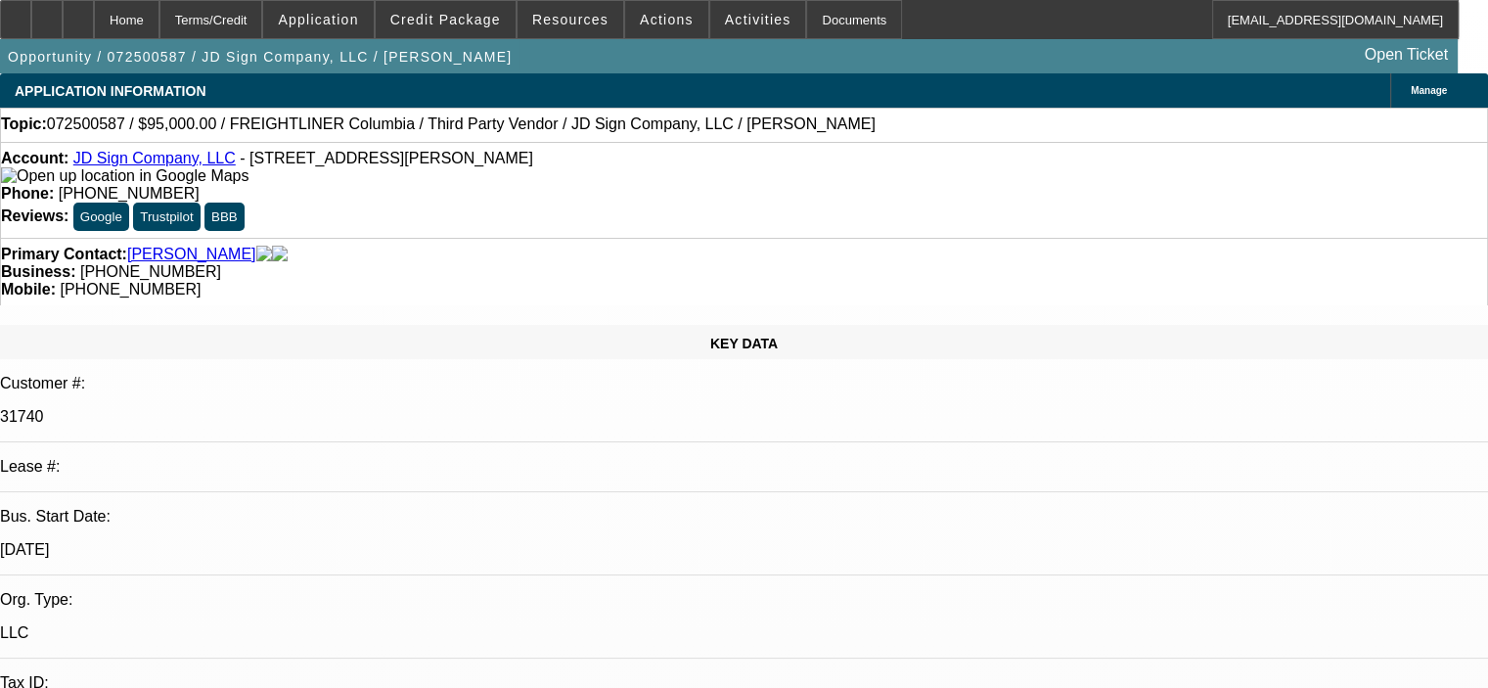
select select "0"
select select "6"
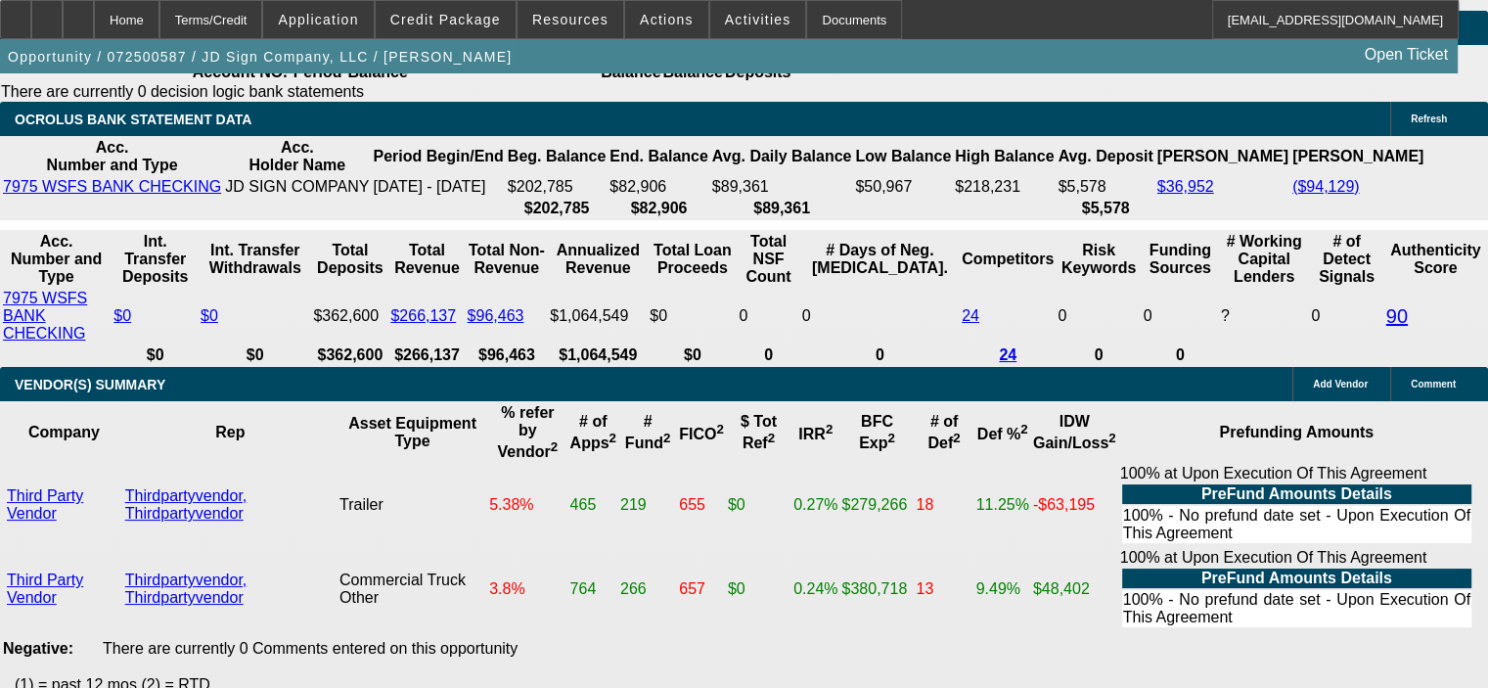
scroll to position [3913, 0]
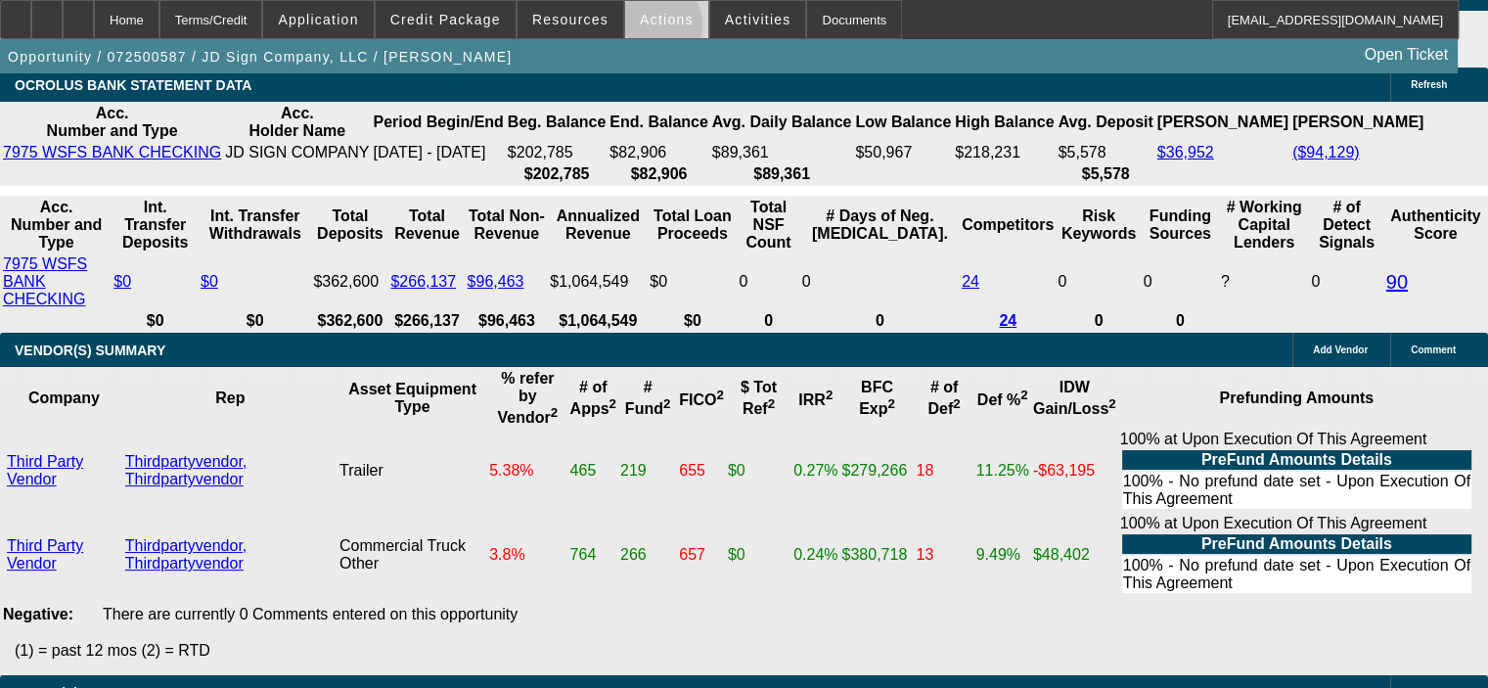
click at [642, 29] on span at bounding box center [666, 19] width 83 height 47
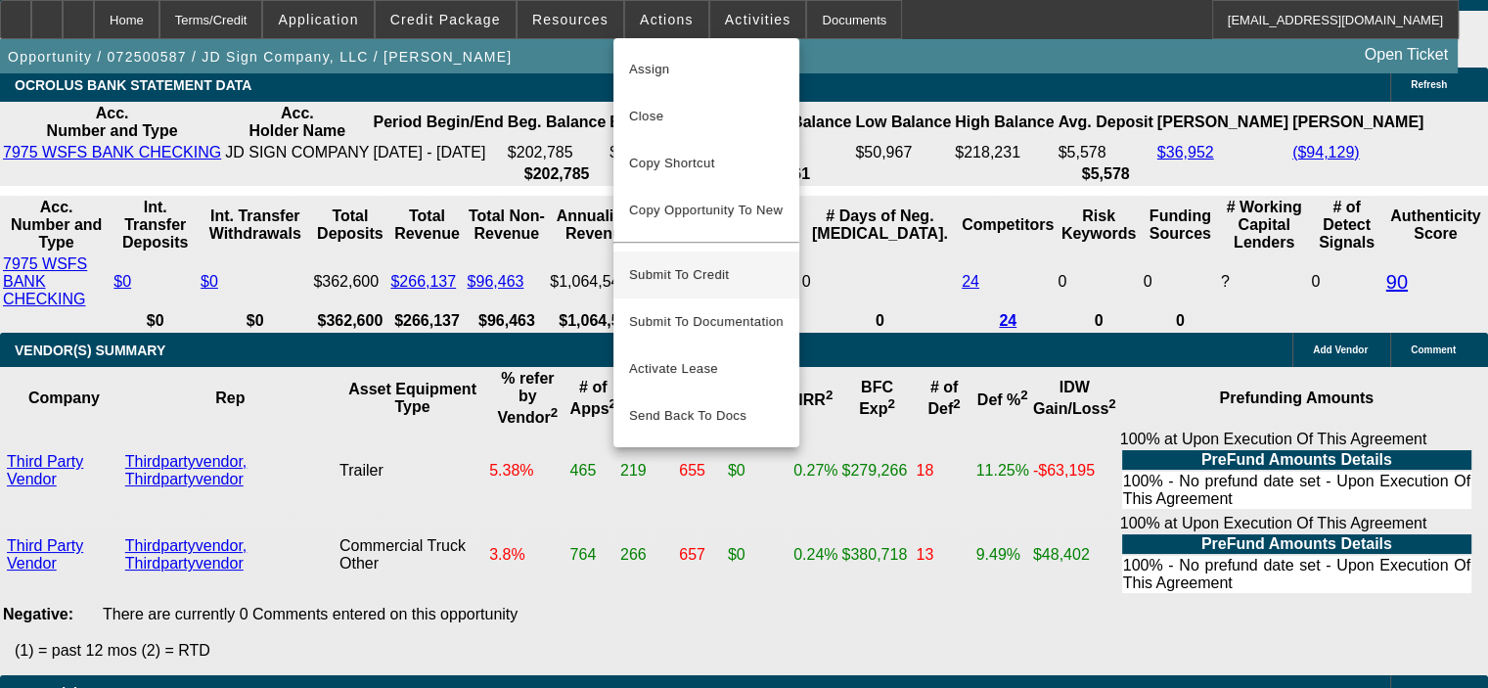
click at [715, 263] on span "Submit To Credit" at bounding box center [706, 274] width 155 height 23
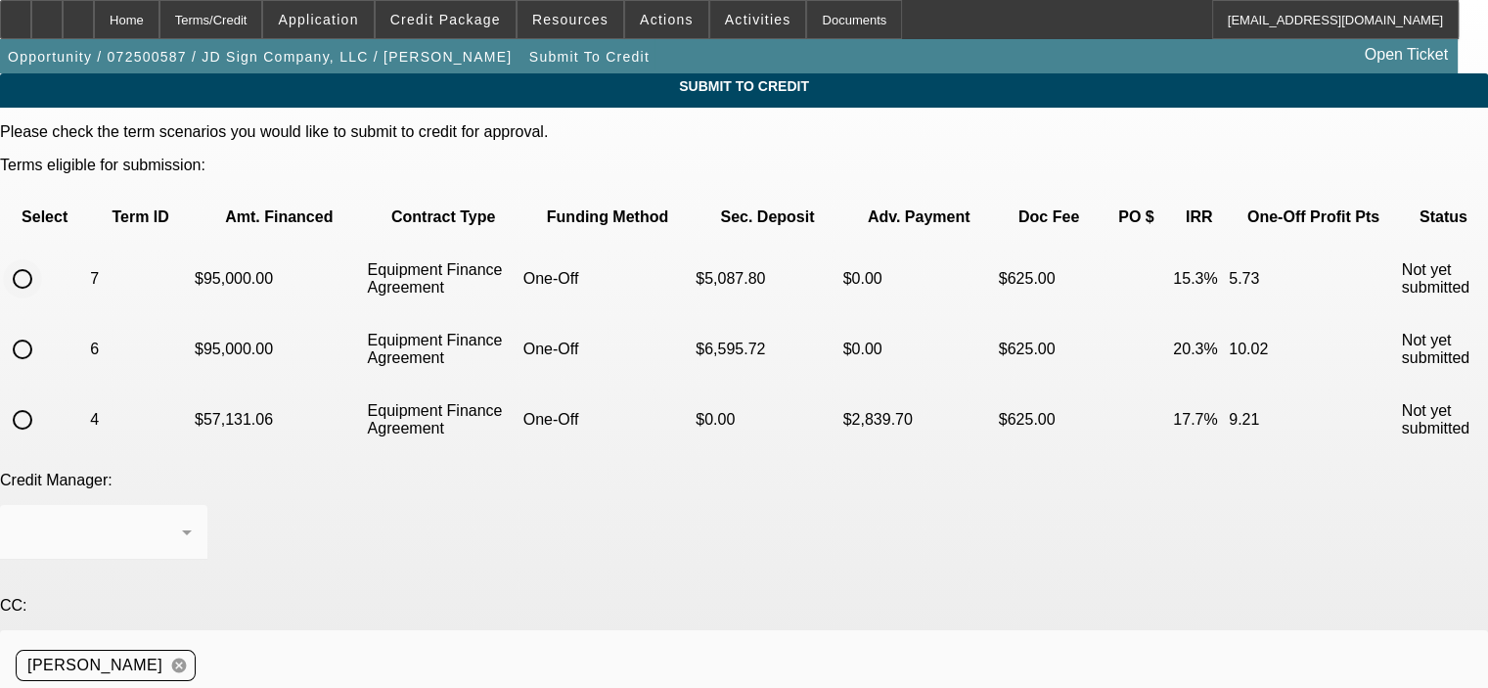
click at [42, 259] on input "radio" at bounding box center [22, 278] width 39 height 39
radio input "true"
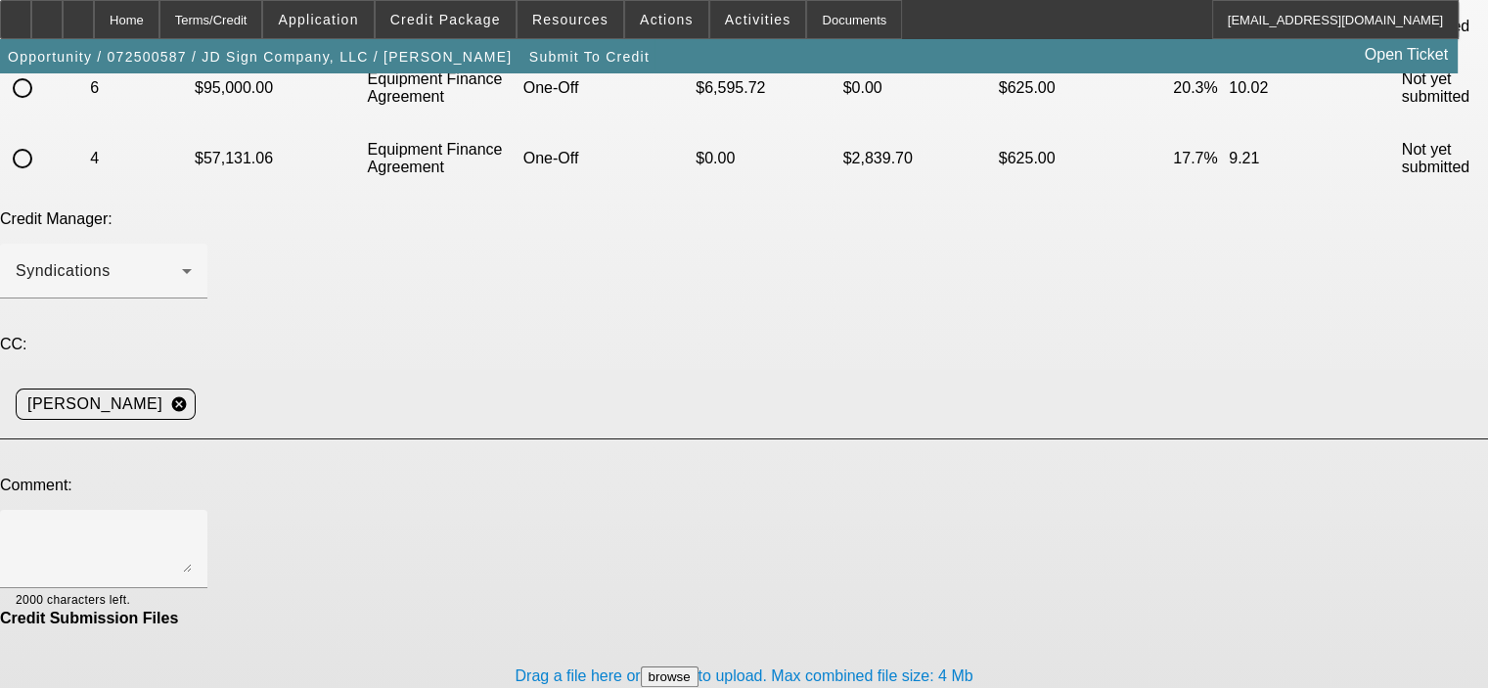
scroll to position [291, 0]
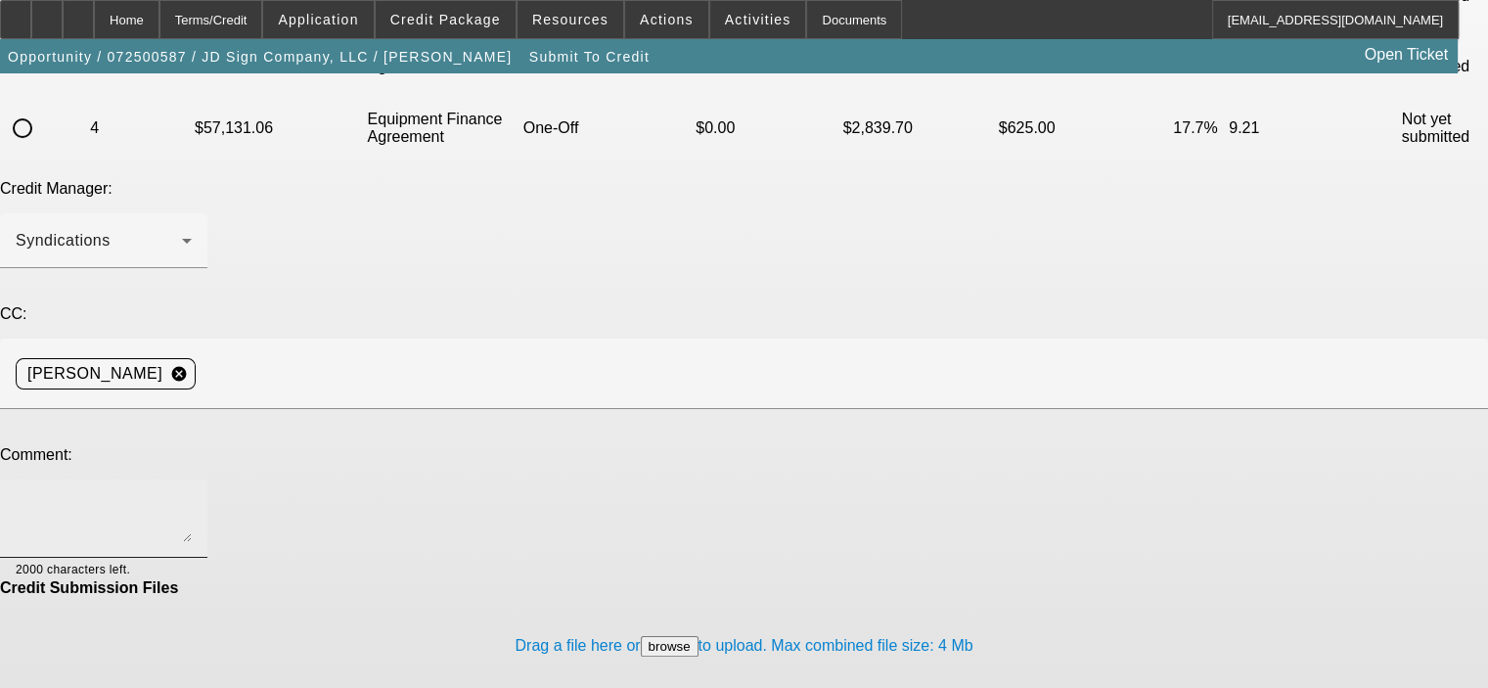
click at [192, 479] on div at bounding box center [104, 518] width 176 height 78
type textarea "X"
click at [192, 495] on textarea "Zach, Jason would like us to go 48 months, I told with the seller, Scott Hitche…" at bounding box center [104, 518] width 176 height 47
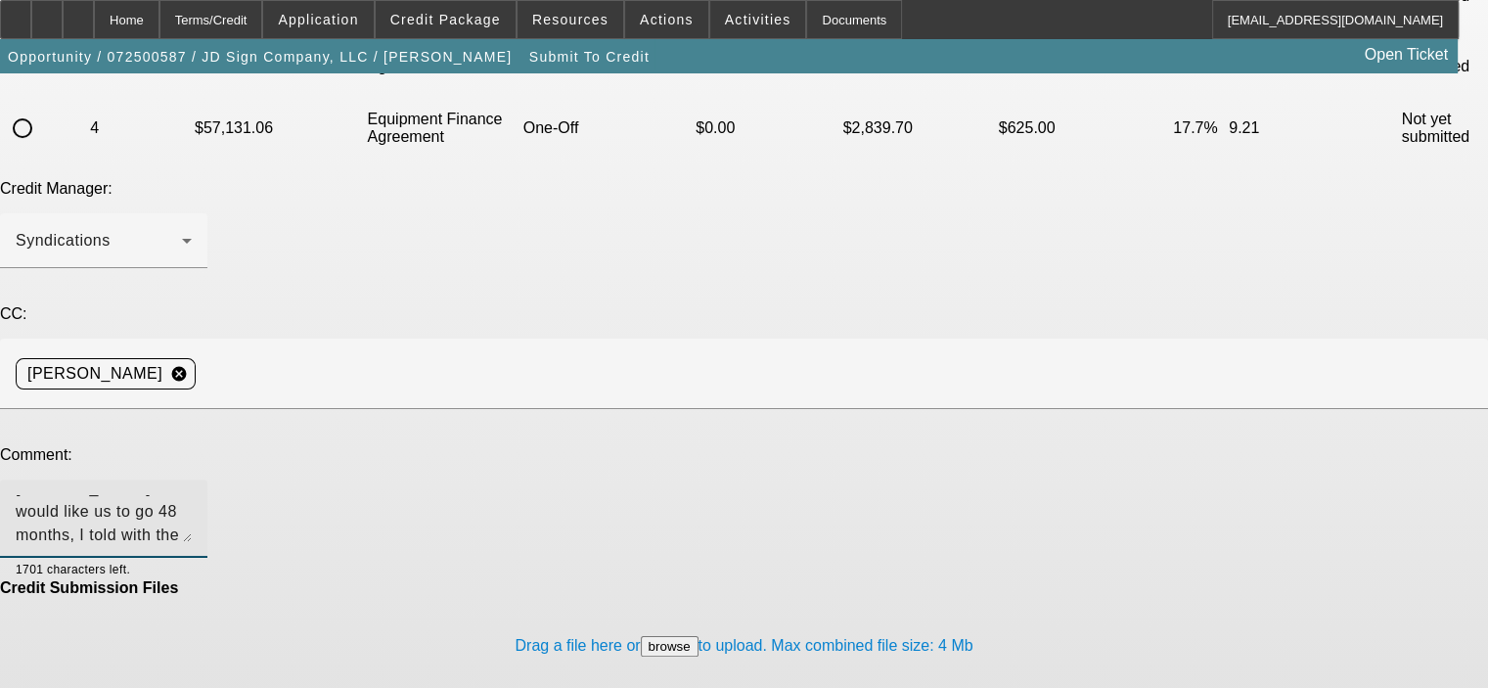
type textarea "Zach, Jason would like us to go 48 months, I told with the seller, Scott Hitche…"
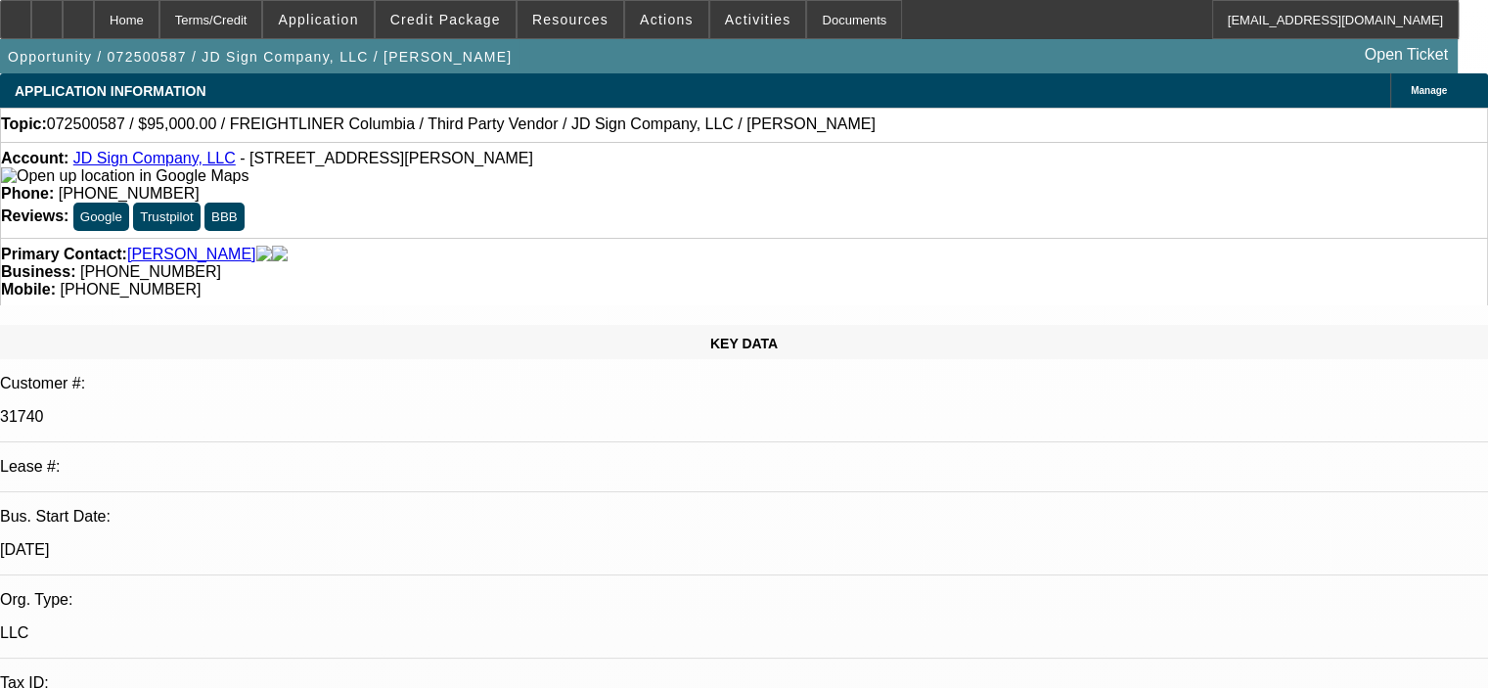
select select "0"
select select "2"
select select "0"
select select "6"
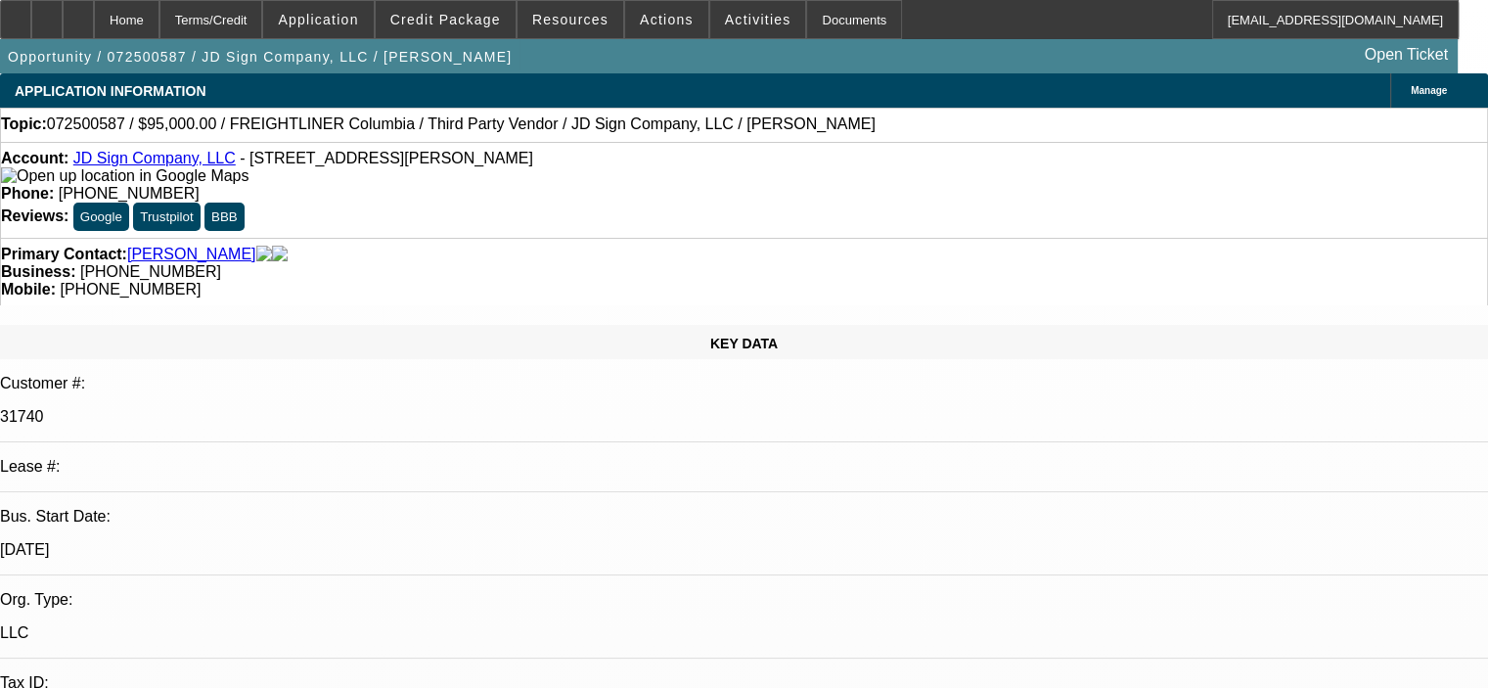
select select "0"
select select "2"
select select "0"
select select "6"
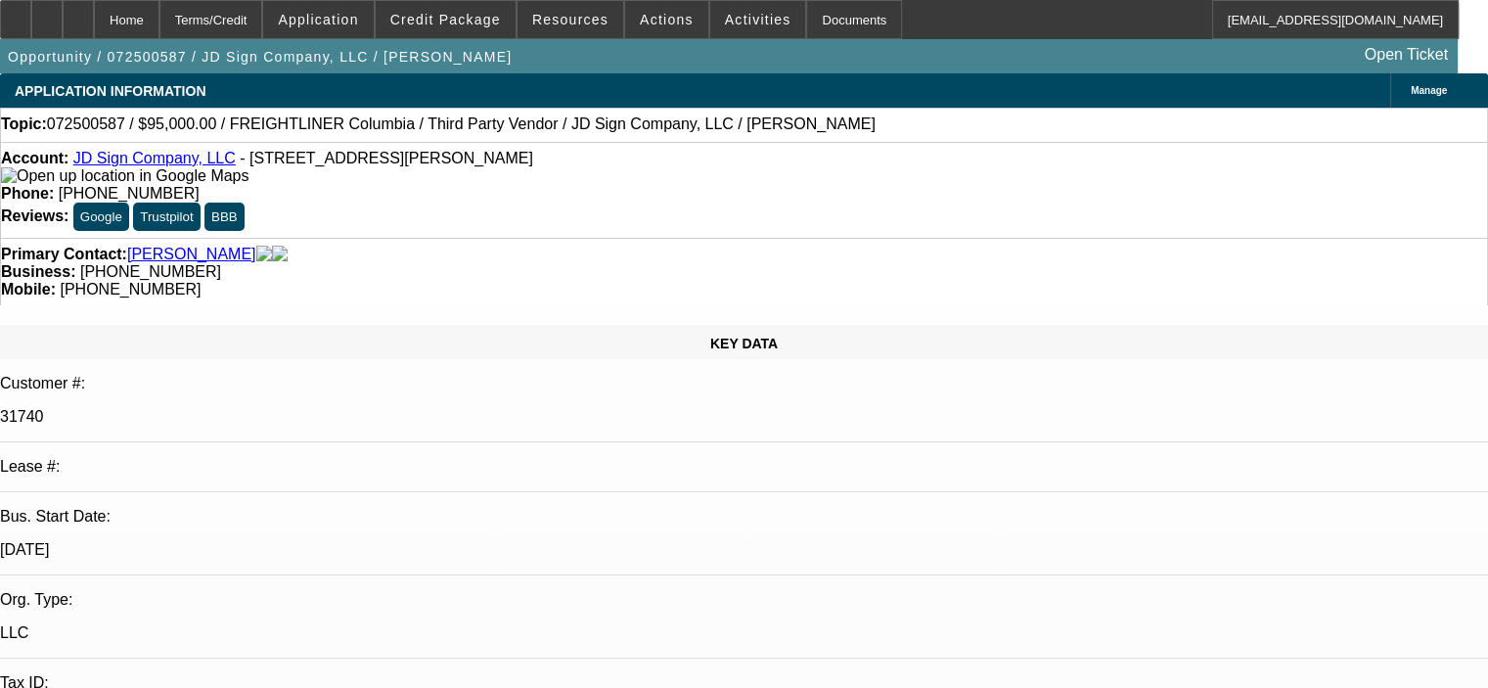
select select "0"
select select "2"
select select "0"
select select "6"
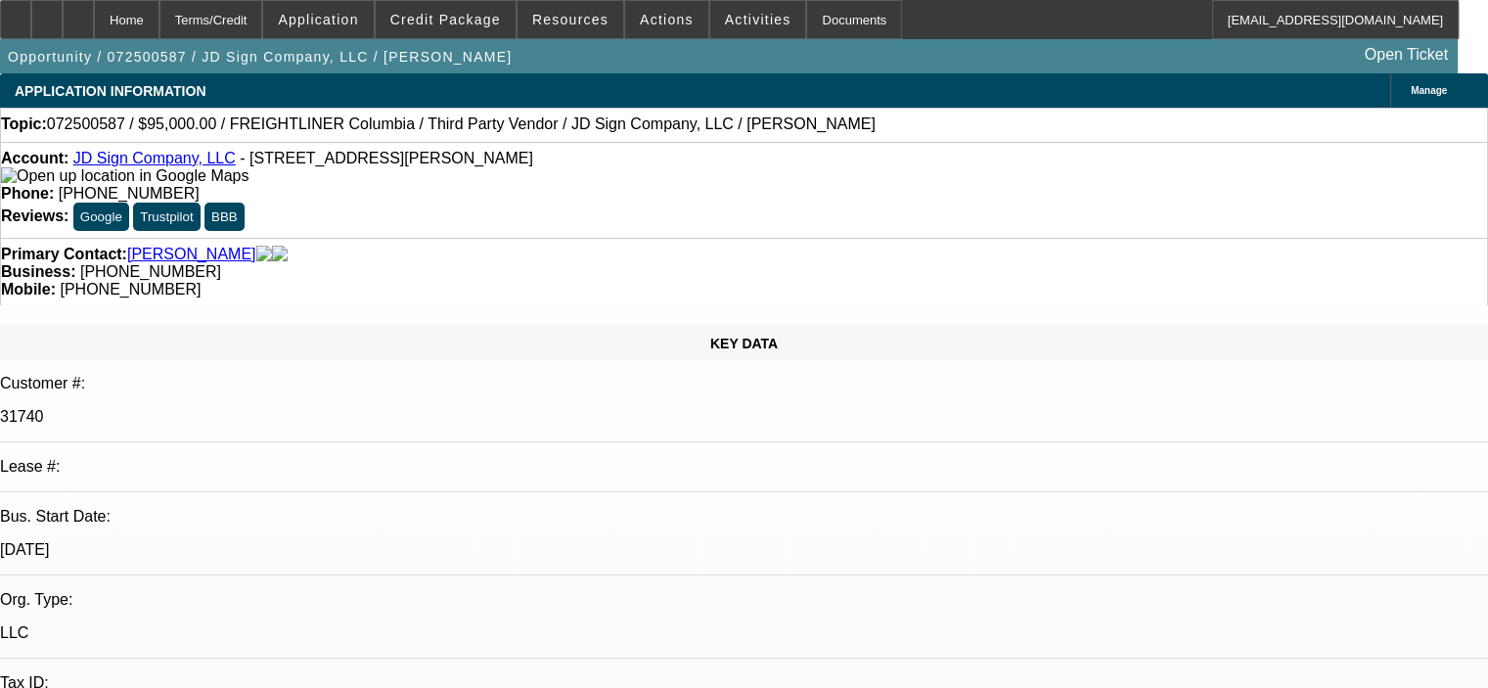
select select "0"
select select "6"
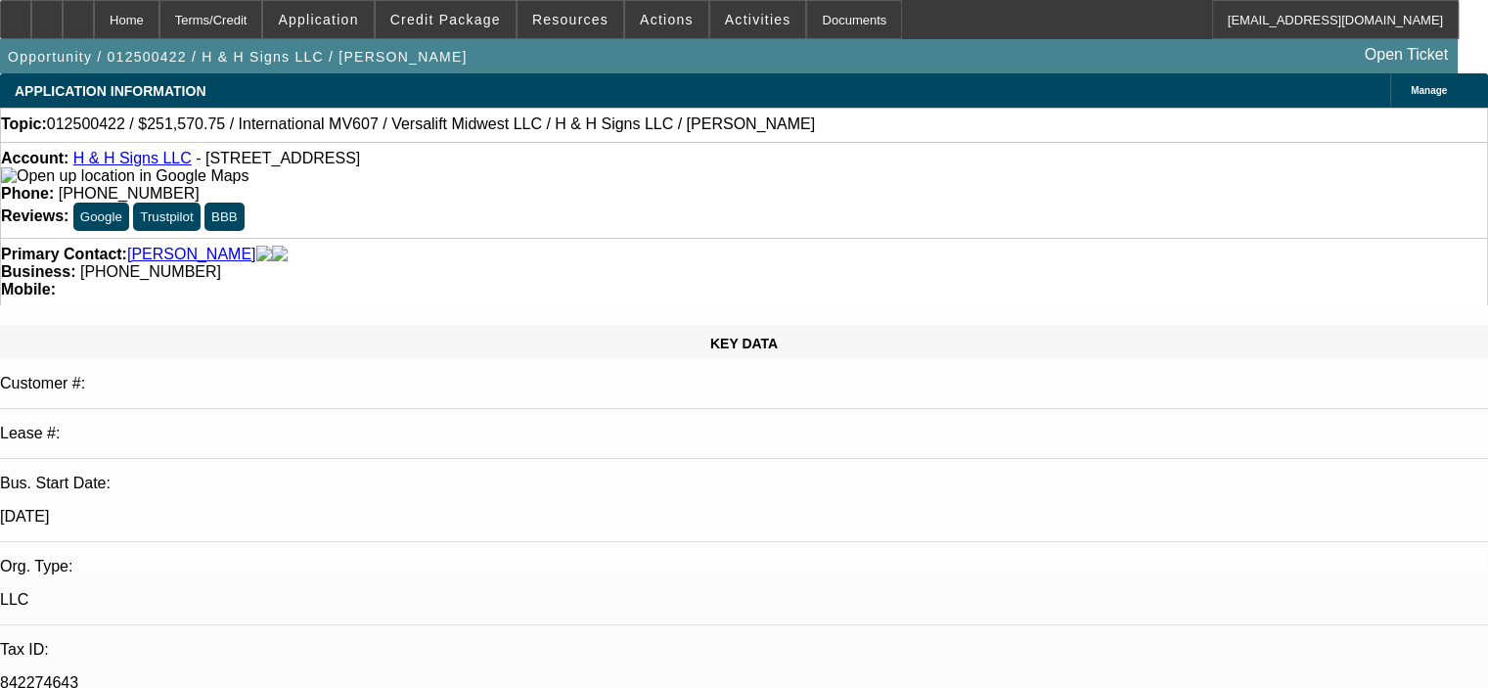
select select "0.1"
select select "2"
select select "0"
select select "6"
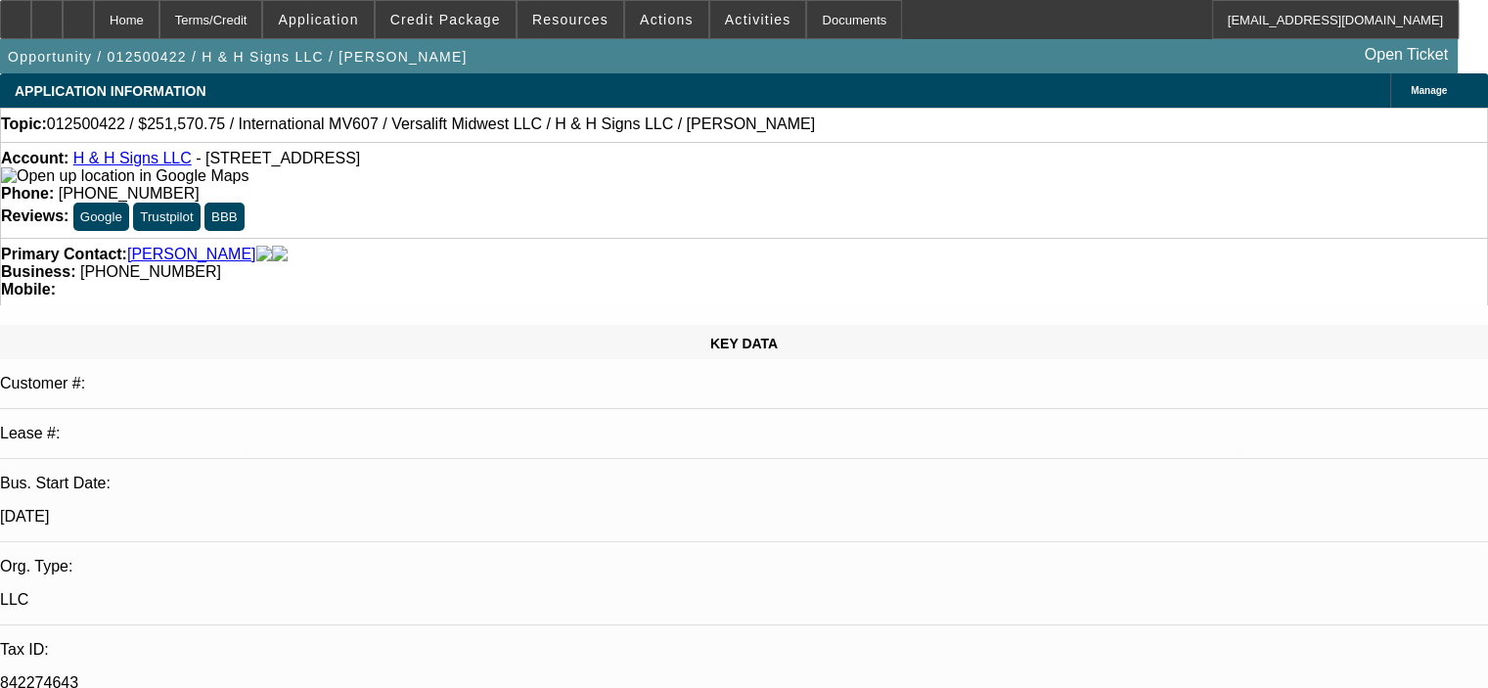
select select "0.1"
select select "2"
select select "0"
select select "6"
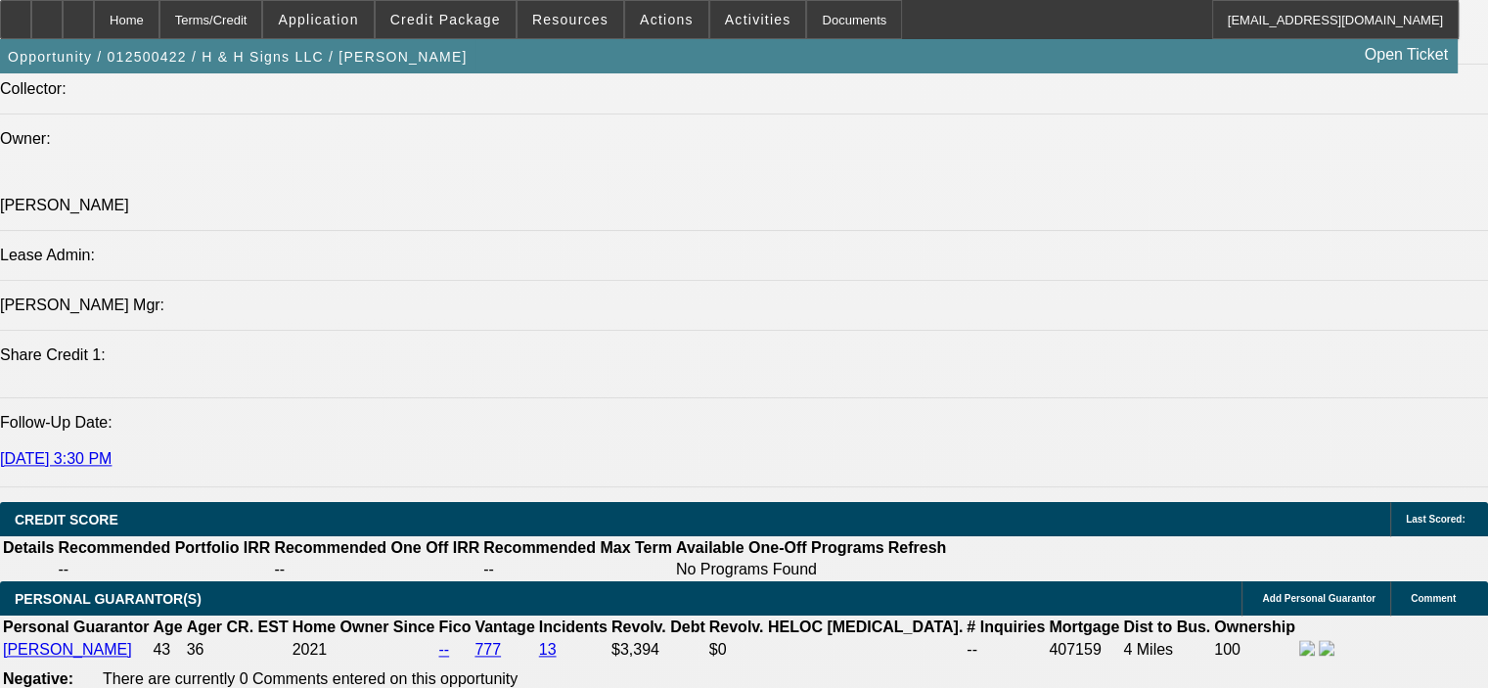
scroll to position [2348, 0]
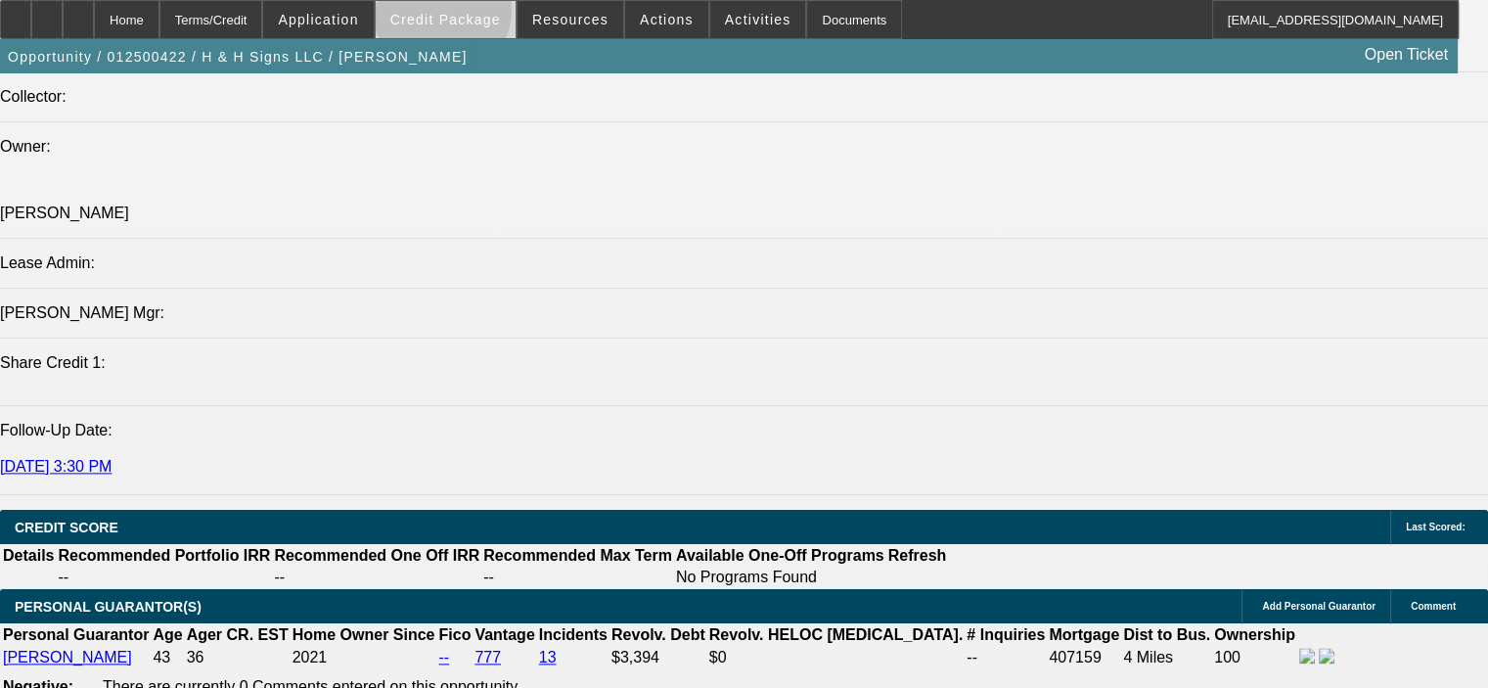
click at [470, 15] on span "Credit Package" at bounding box center [445, 20] width 111 height 16
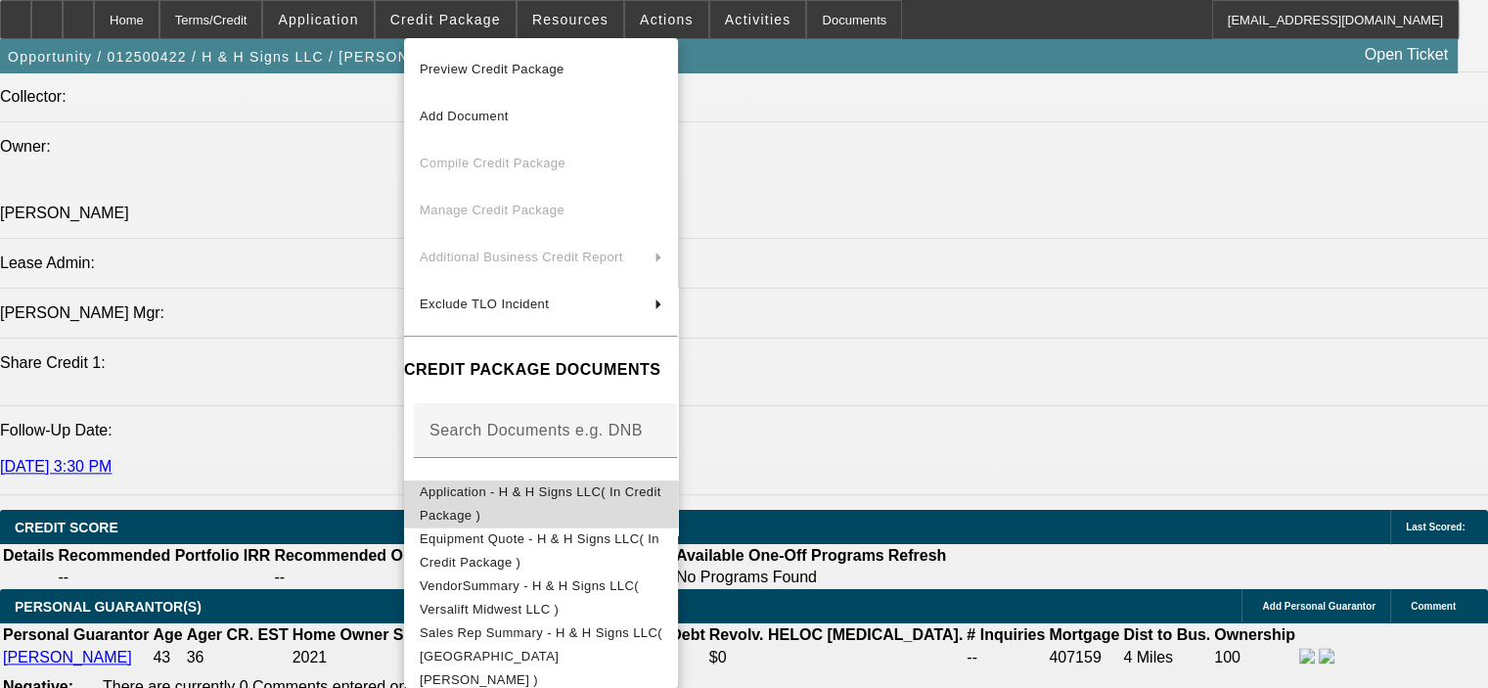
click at [593, 480] on button "Application - H & H Signs LLC( In Credit Package )" at bounding box center [541, 503] width 274 height 47
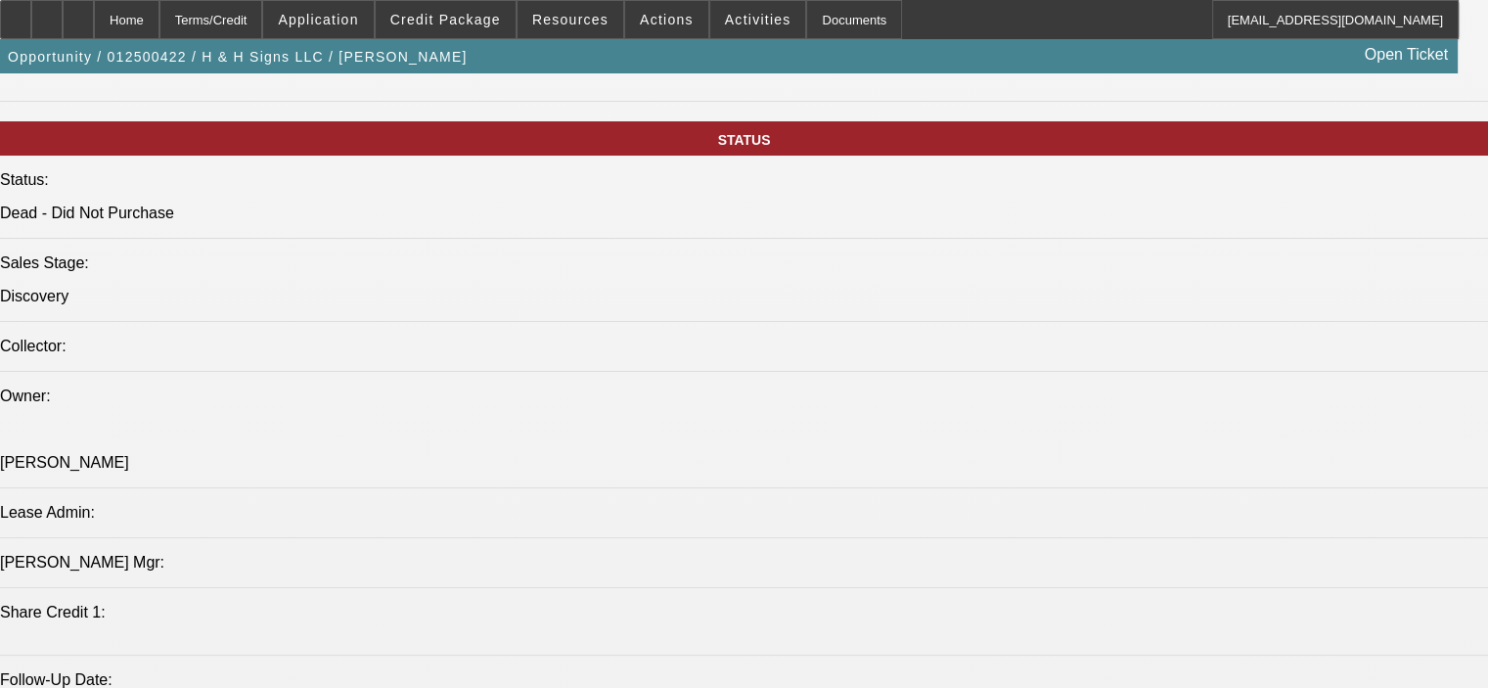
scroll to position [2054, 0]
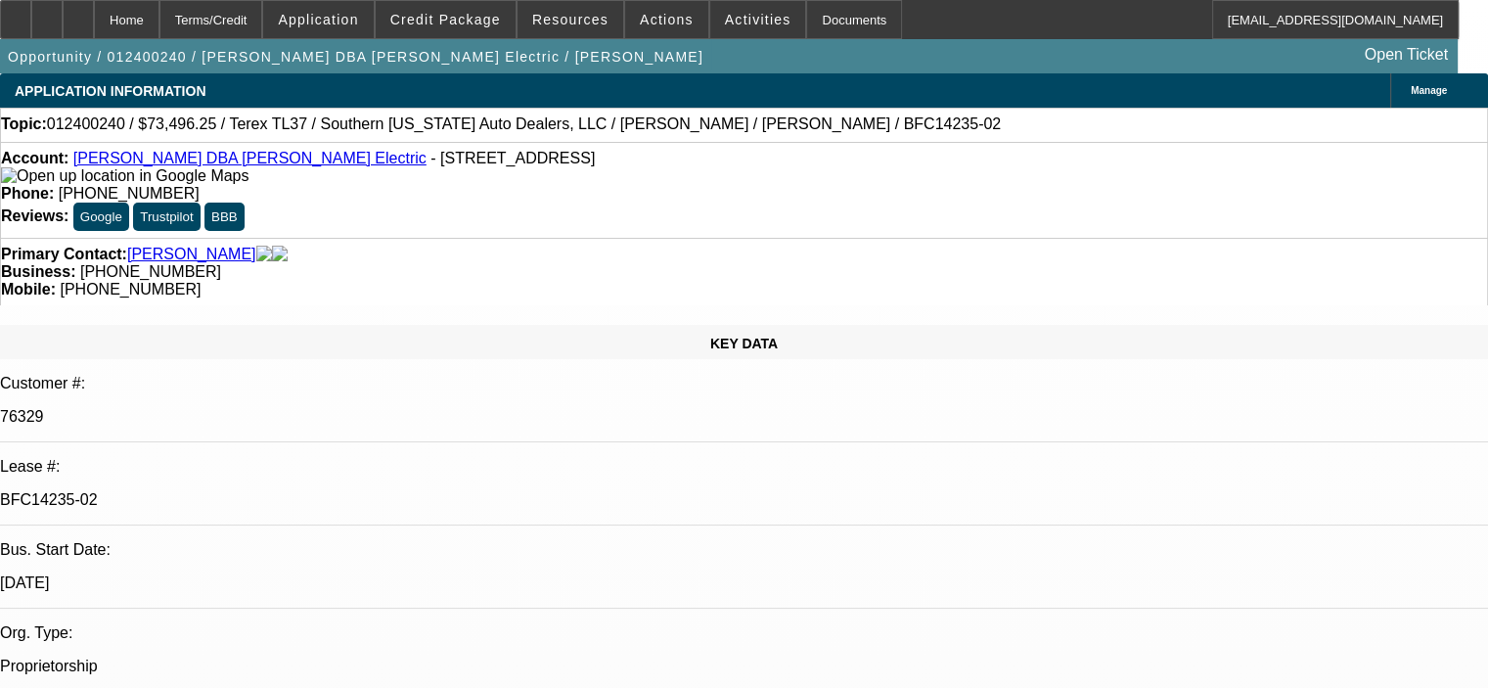
select select "0"
select select "6"
select select "0"
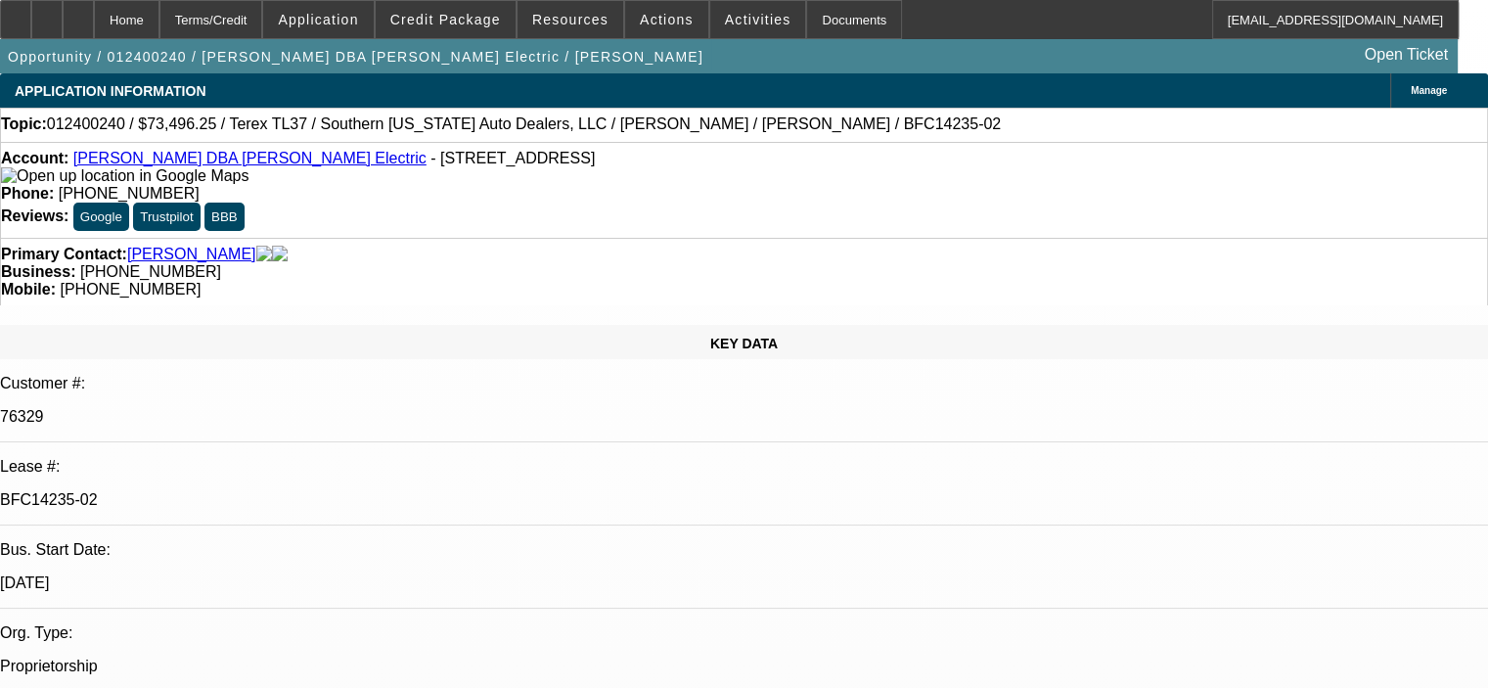
select select "0"
select select "6"
select select "0"
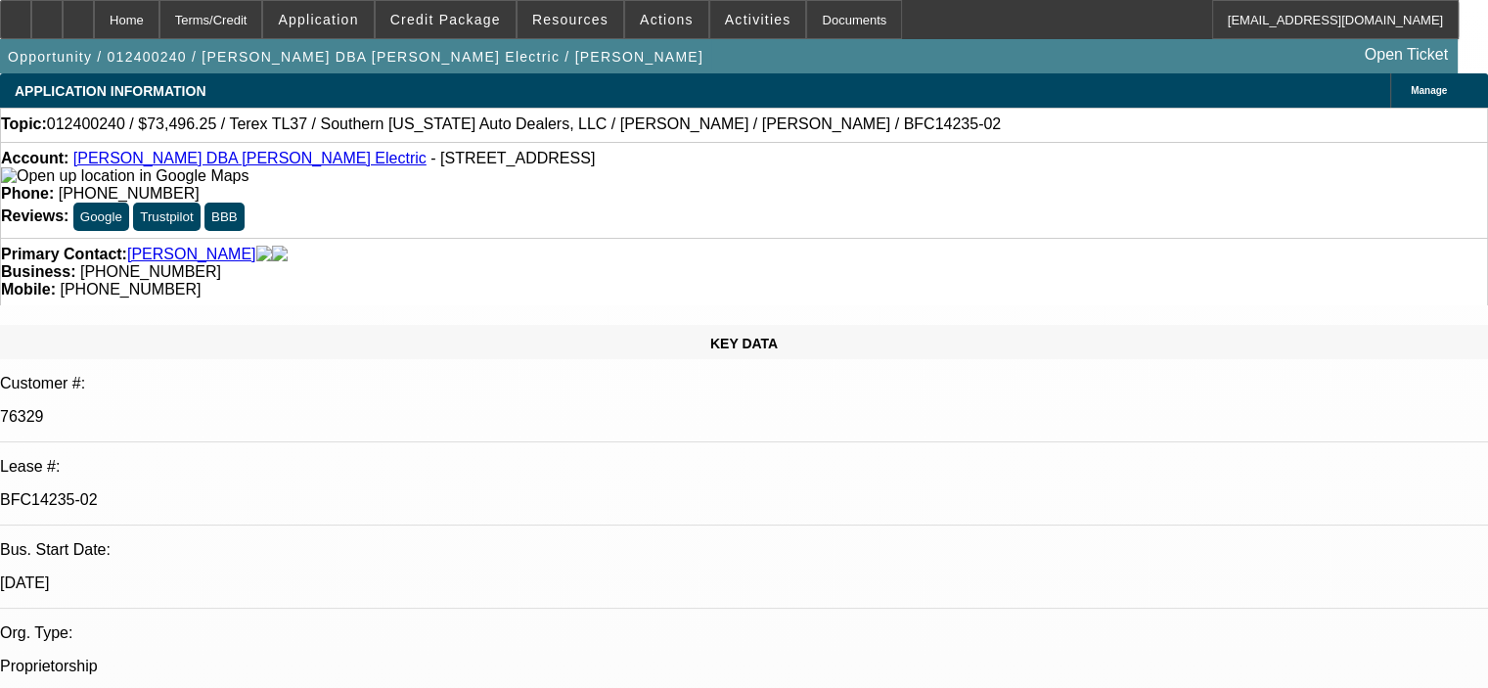
select select "0"
select select "6"
drag, startPoint x: 271, startPoint y: 349, endPoint x: 184, endPoint y: 348, distance: 87.1
click at [184, 491] on div "BFC14235-02" at bounding box center [744, 500] width 1488 height 18
copy p "BFC14235-02"
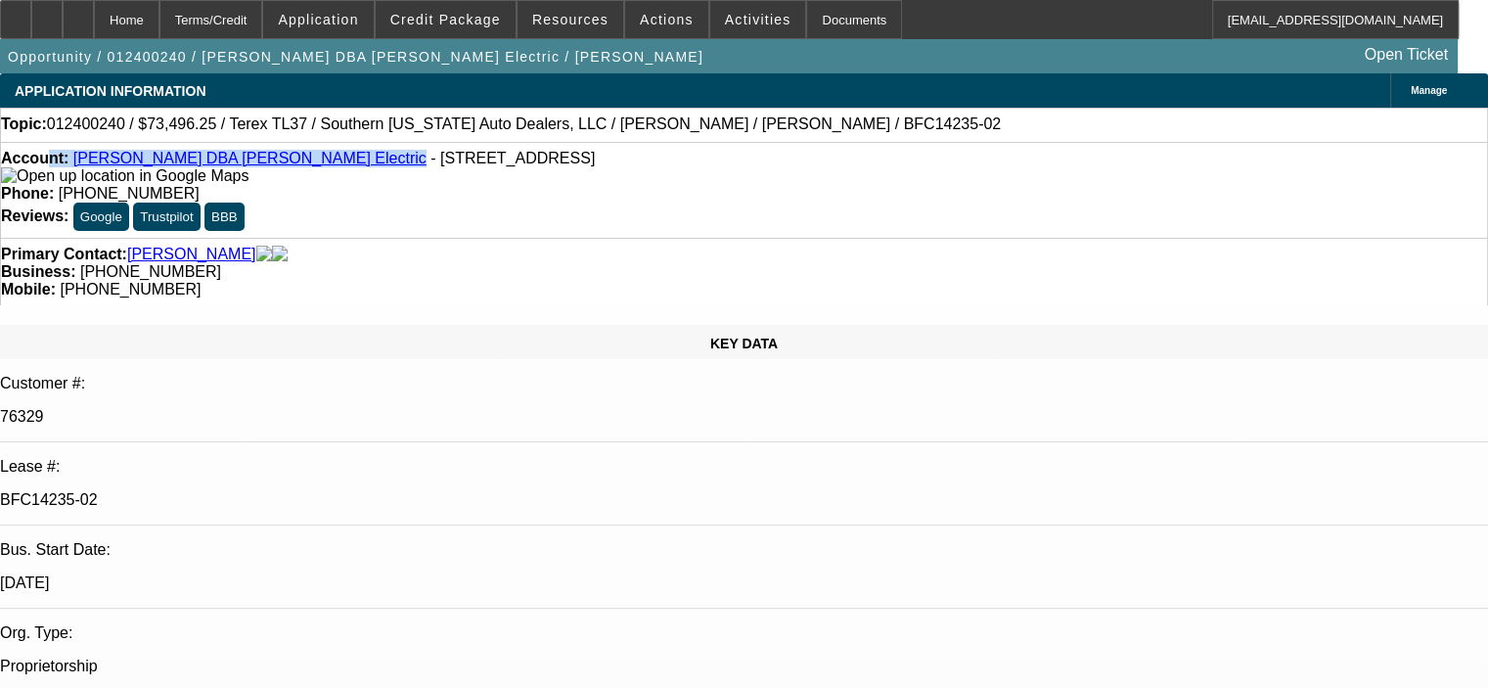
drag, startPoint x: 72, startPoint y: 159, endPoint x: 322, endPoint y: 169, distance: 249.6
click at [322, 169] on div "Account: [PERSON_NAME] DBA [PERSON_NAME] Electric - [STREET_ADDRESS]" at bounding box center [744, 167] width 1486 height 35
copy div "nt: [PERSON_NAME] DBA [PERSON_NAME] Electric"
